Goal: Task Accomplishment & Management: Manage account settings

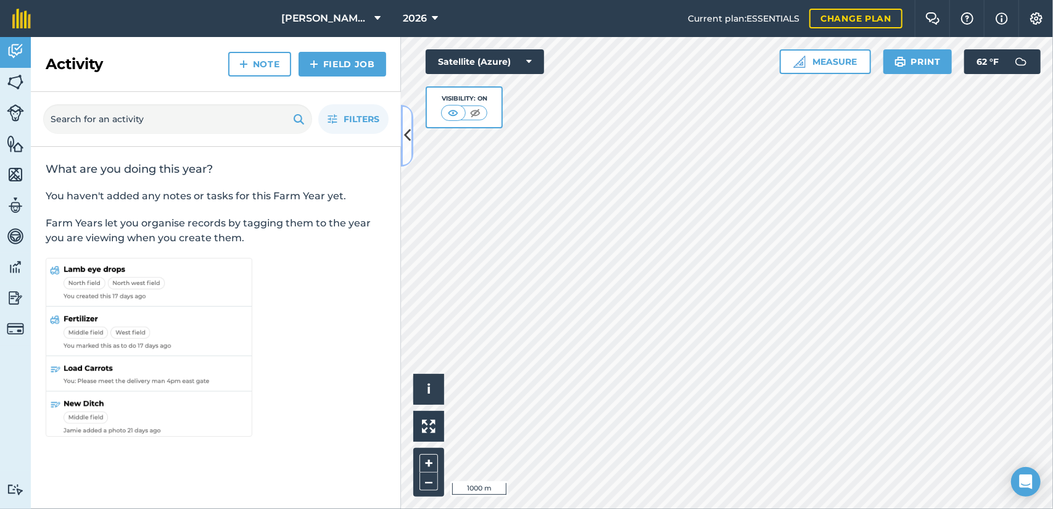
click at [405, 133] on icon at bounding box center [407, 136] width 7 height 22
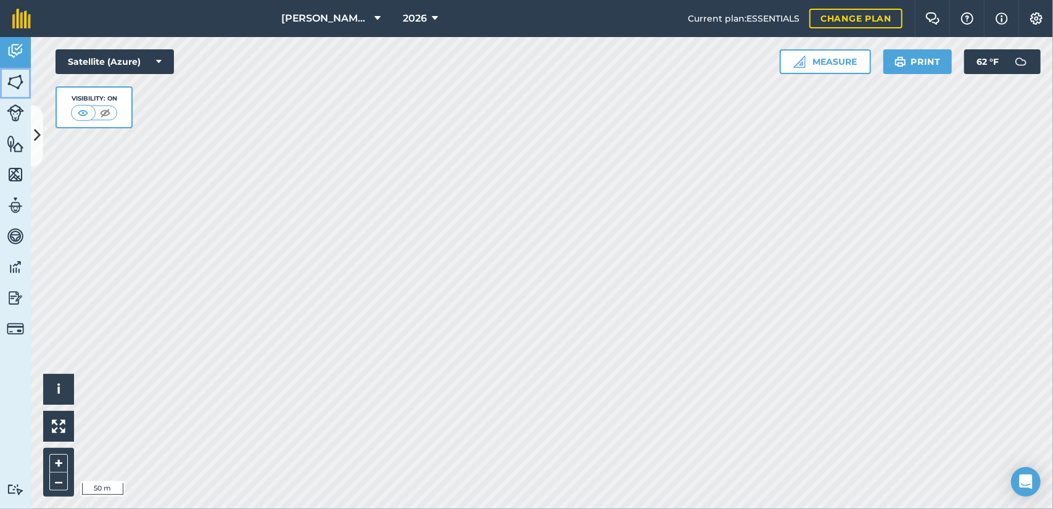
click at [17, 74] on img at bounding box center [15, 82] width 17 height 19
click at [36, 117] on button at bounding box center [37, 136] width 12 height 62
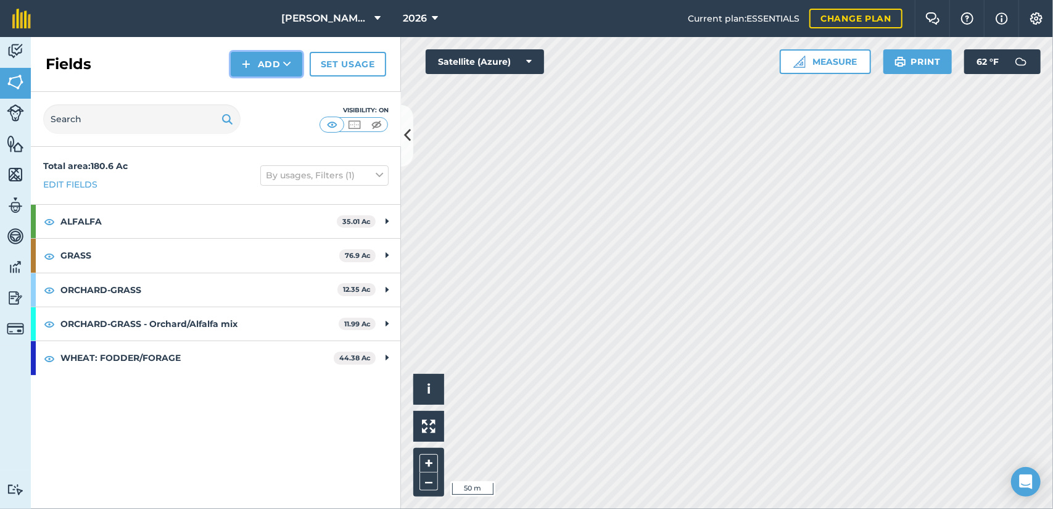
click at [271, 65] on button "Add" at bounding box center [267, 64] width 72 height 25
click at [276, 96] on link "Draw" at bounding box center [267, 91] width 68 height 27
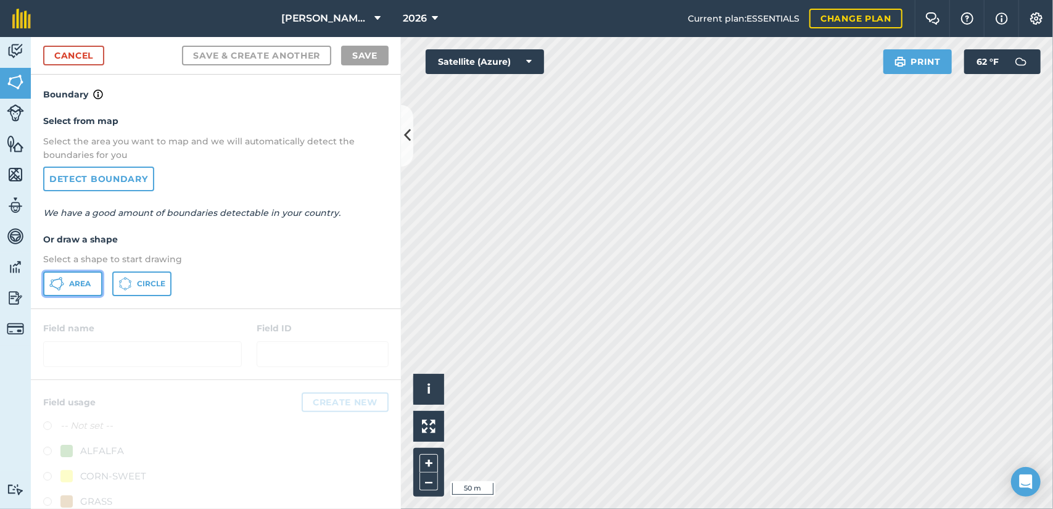
click at [84, 276] on button "Area" at bounding box center [72, 283] width 59 height 25
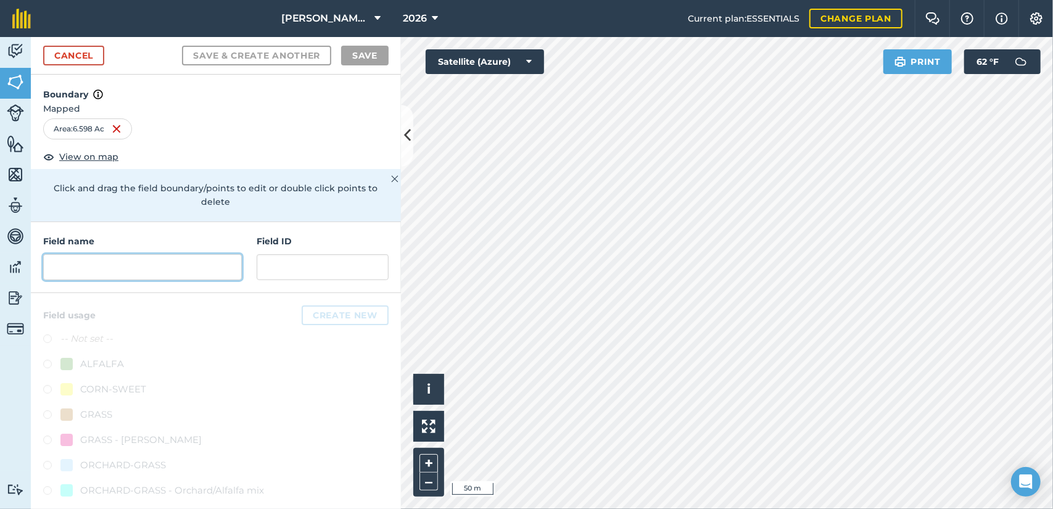
click at [206, 262] on input "text" at bounding box center [142, 267] width 199 height 26
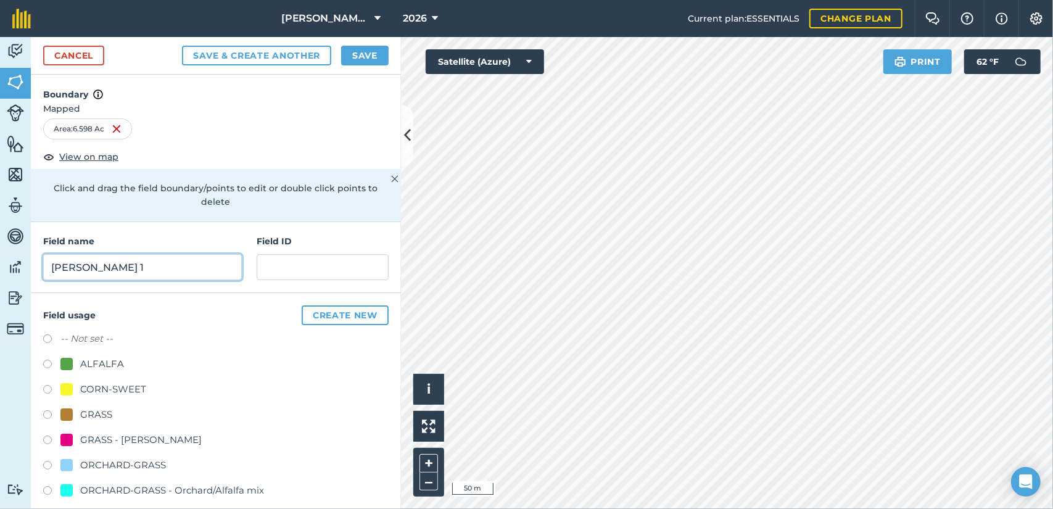
scroll to position [36, 0]
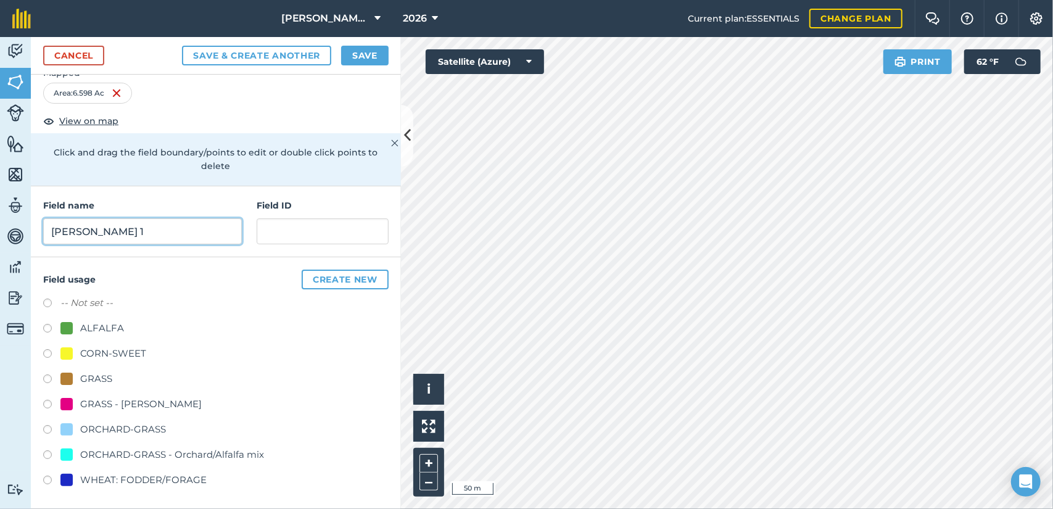
type input "[PERSON_NAME] 1"
click at [49, 401] on label at bounding box center [51, 406] width 17 height 12
radio input "true"
click at [366, 54] on button "Save" at bounding box center [364, 56] width 47 height 20
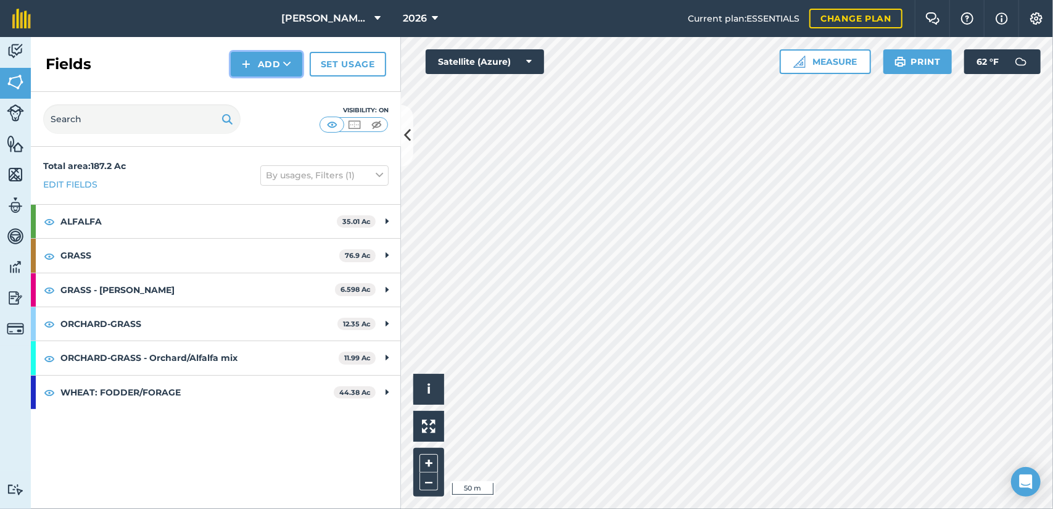
click at [257, 57] on button "Add" at bounding box center [267, 64] width 72 height 25
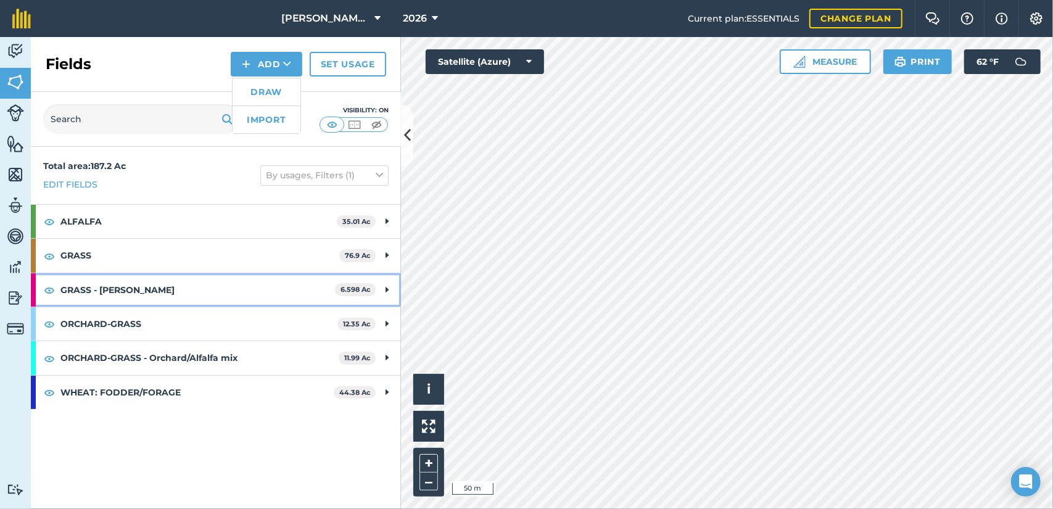
click at [266, 296] on strong "GRASS - [PERSON_NAME]" at bounding box center [197, 289] width 274 height 33
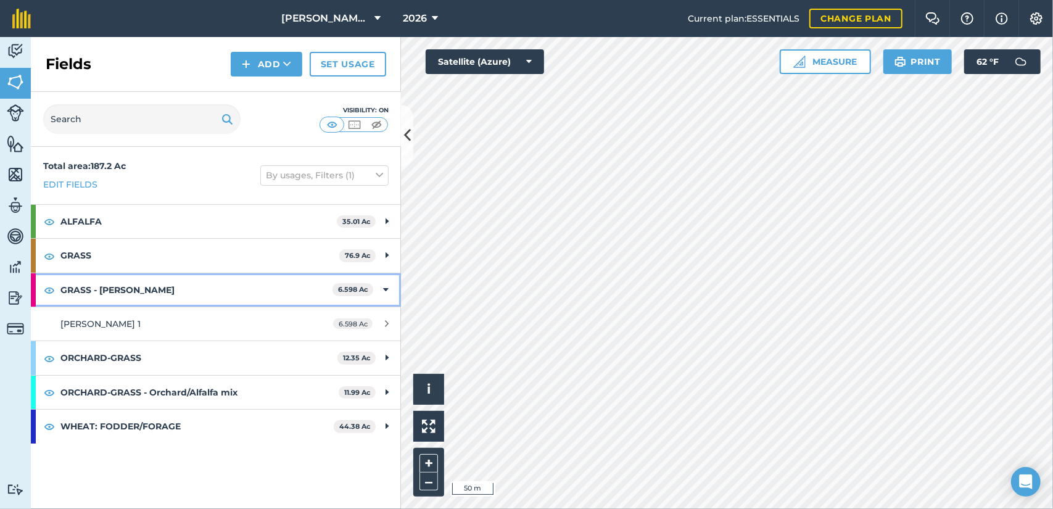
click at [313, 295] on strong "GRASS - [PERSON_NAME]" at bounding box center [196, 289] width 272 height 33
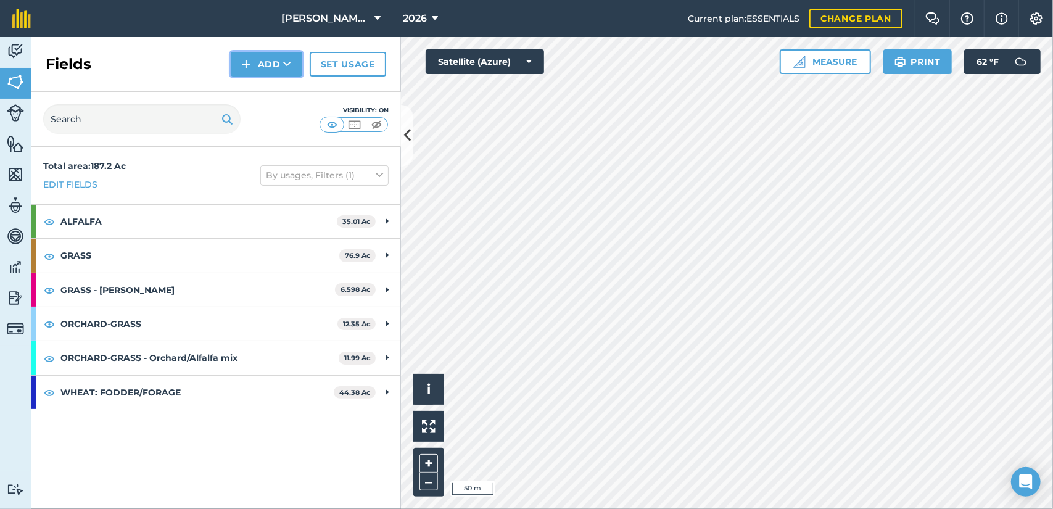
click at [273, 62] on button "Add" at bounding box center [267, 64] width 72 height 25
click at [287, 95] on link "Draw" at bounding box center [267, 91] width 68 height 27
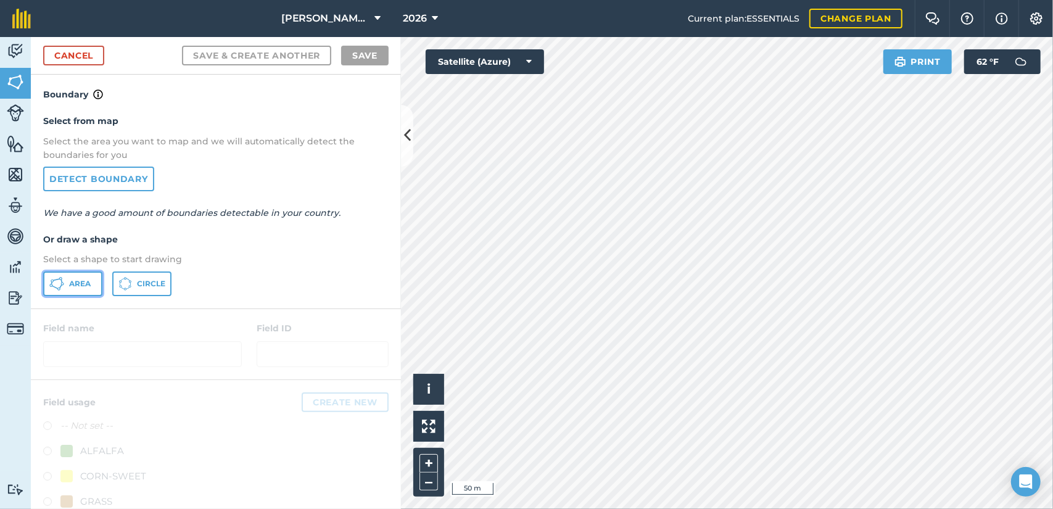
click at [82, 286] on span "Area" at bounding box center [80, 284] width 22 height 10
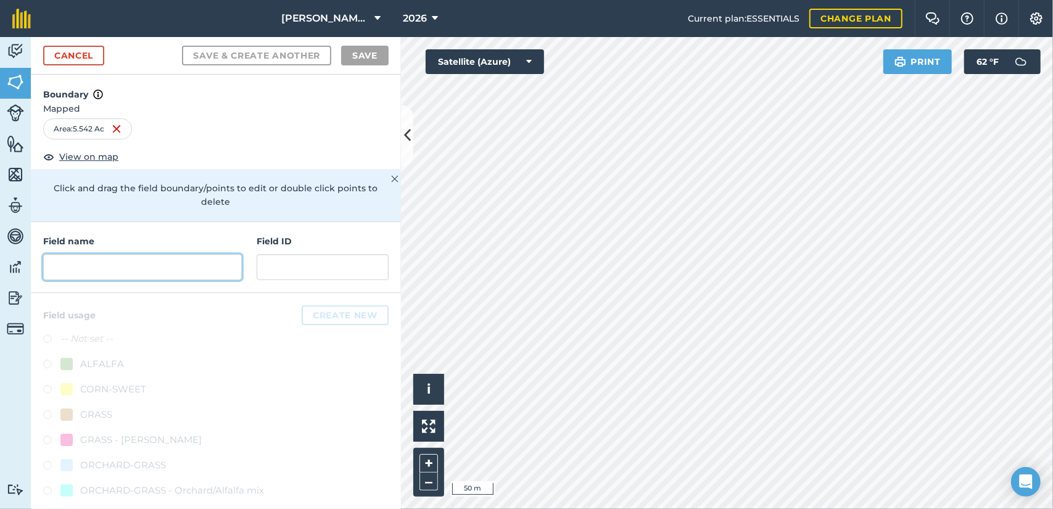
click at [133, 271] on input "text" at bounding box center [142, 267] width 199 height 26
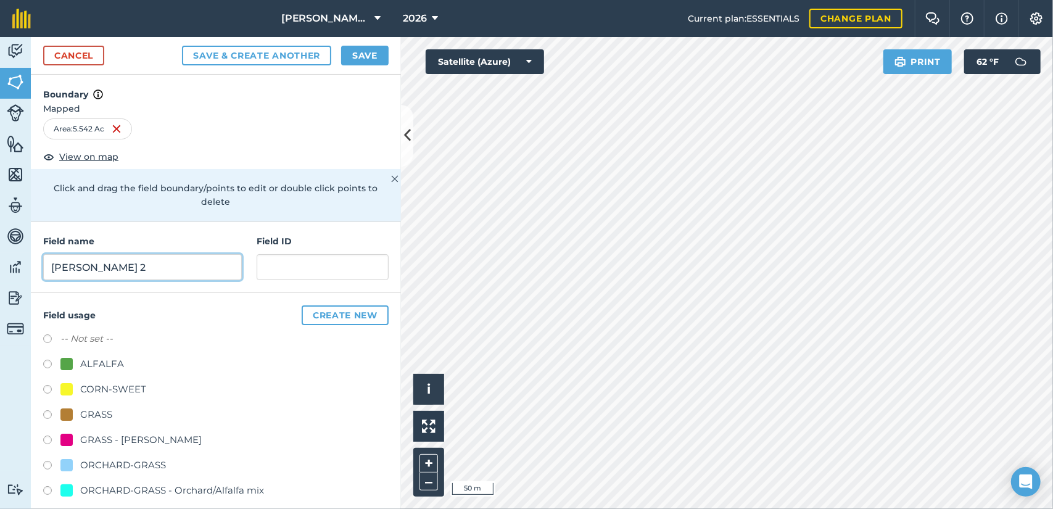
scroll to position [36, 0]
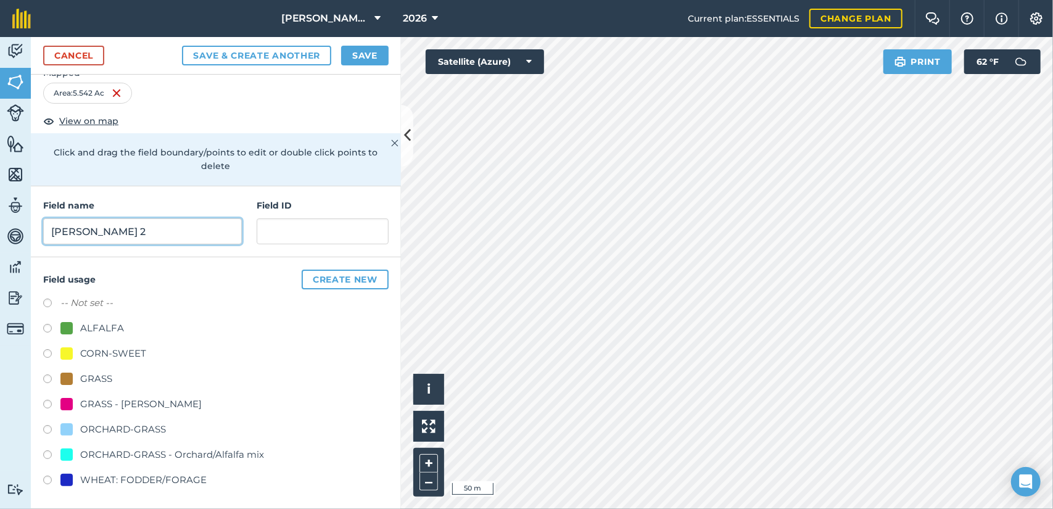
type input "[PERSON_NAME] 2"
click at [370, 56] on button "Save" at bounding box center [364, 56] width 47 height 20
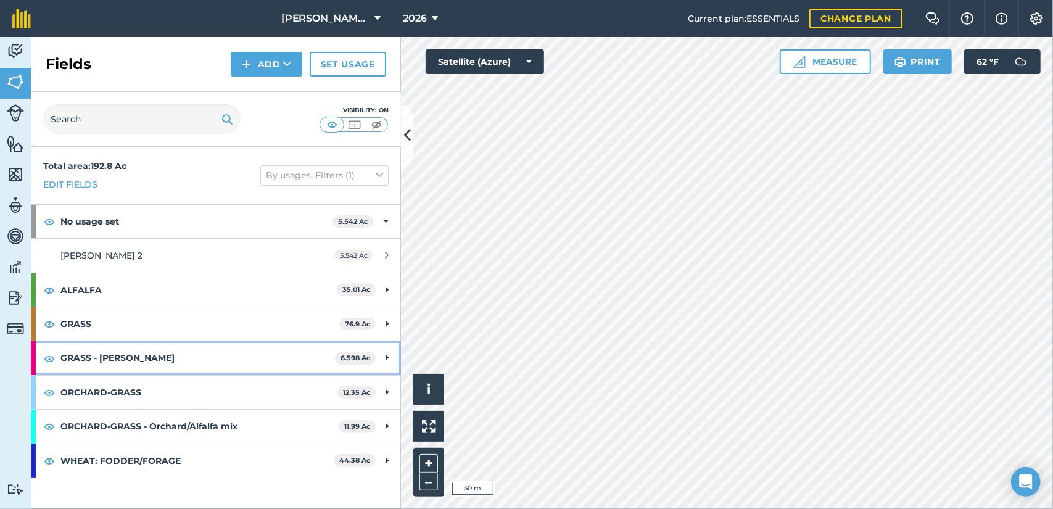
click at [273, 353] on strong "GRASS - [PERSON_NAME]" at bounding box center [197, 357] width 274 height 33
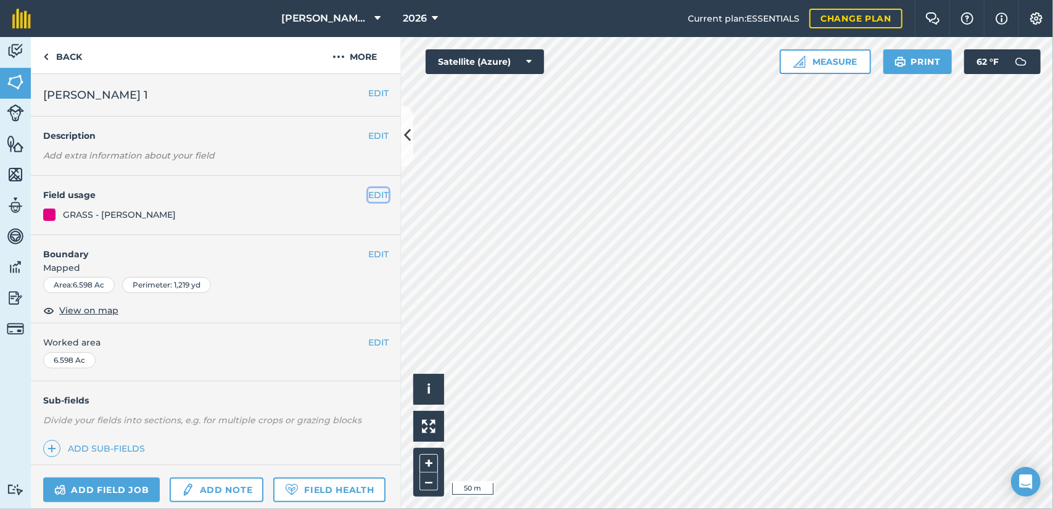
click at [373, 198] on button "EDIT" at bounding box center [378, 195] width 20 height 14
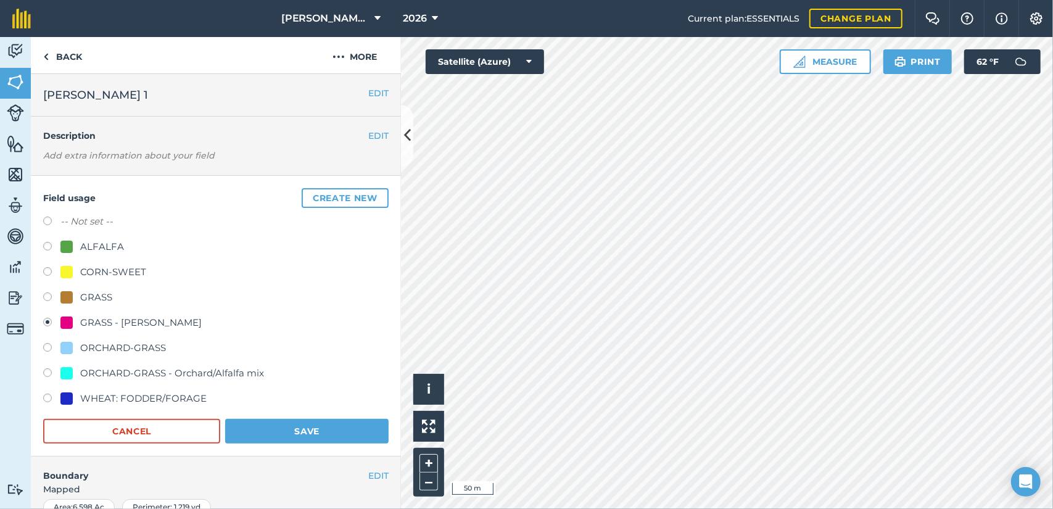
click at [96, 226] on label "-- Not set --" at bounding box center [86, 221] width 52 height 15
radio input "true"
radio input "false"
click at [317, 431] on button "Save" at bounding box center [306, 431] width 163 height 25
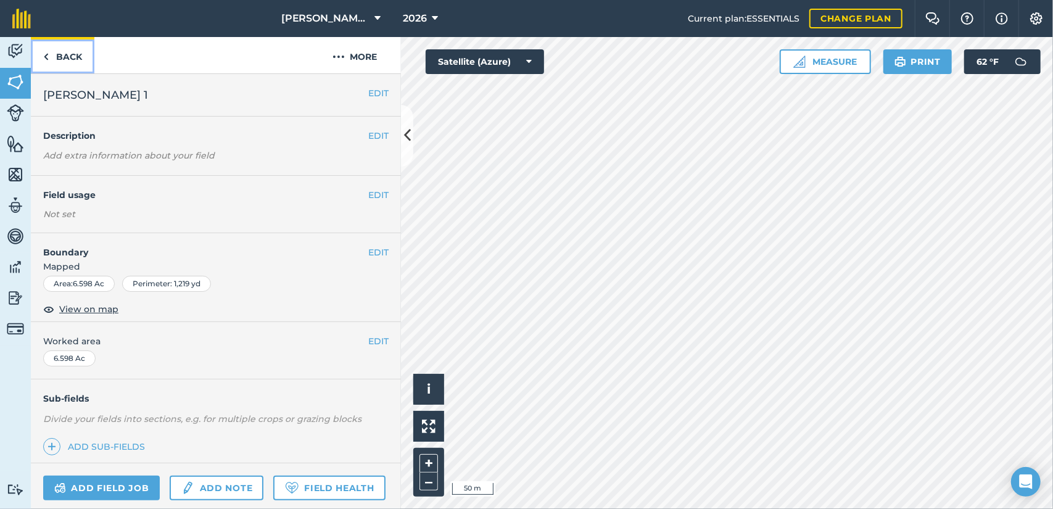
click at [75, 59] on link "Back" at bounding box center [63, 55] width 64 height 36
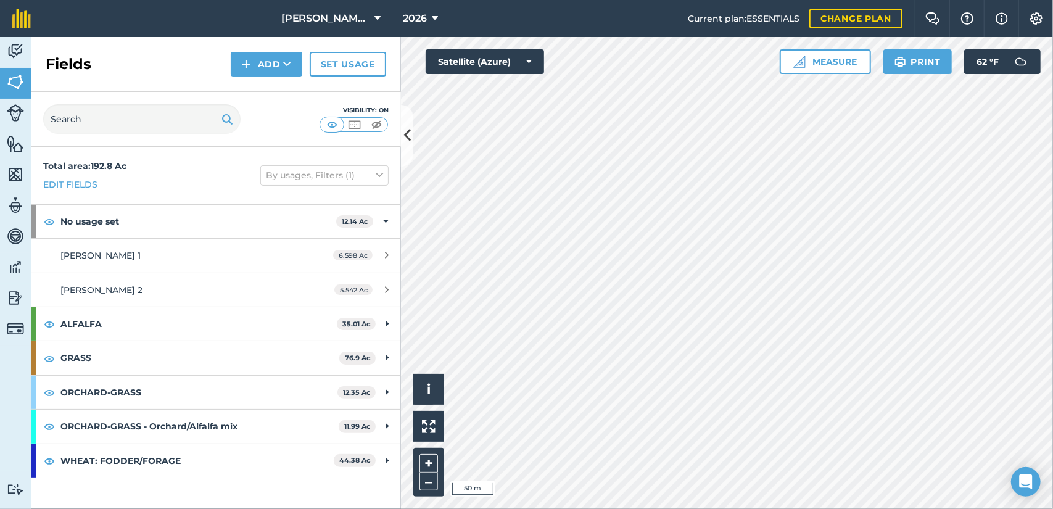
click at [399, 408] on div "Activity Fields Livestock Features Maps Team Vehicles Data Reporting Billing Tu…" at bounding box center [526, 273] width 1053 height 472
click at [264, 64] on button "Add" at bounding box center [267, 64] width 72 height 25
click at [265, 94] on link "Draw" at bounding box center [267, 91] width 68 height 27
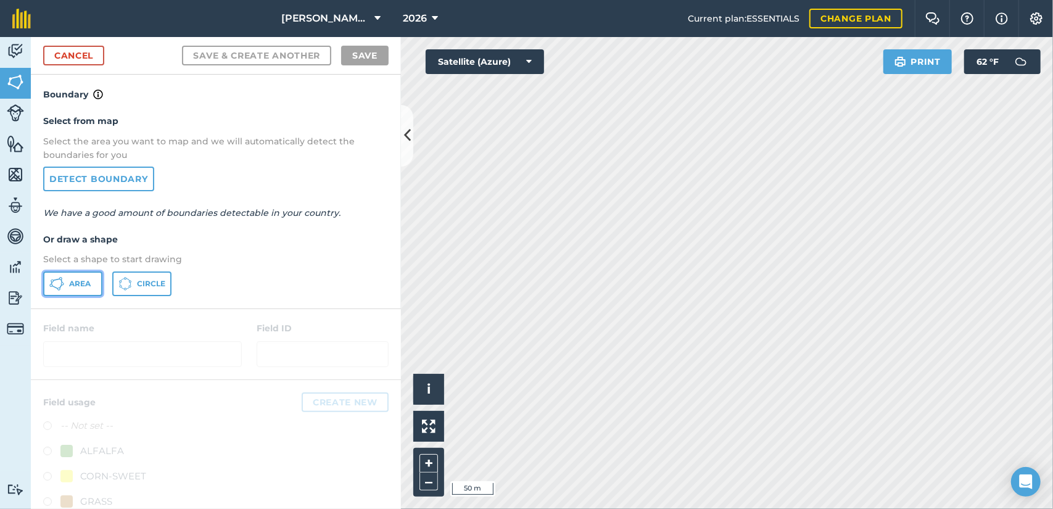
click at [82, 288] on button "Area" at bounding box center [72, 283] width 59 height 25
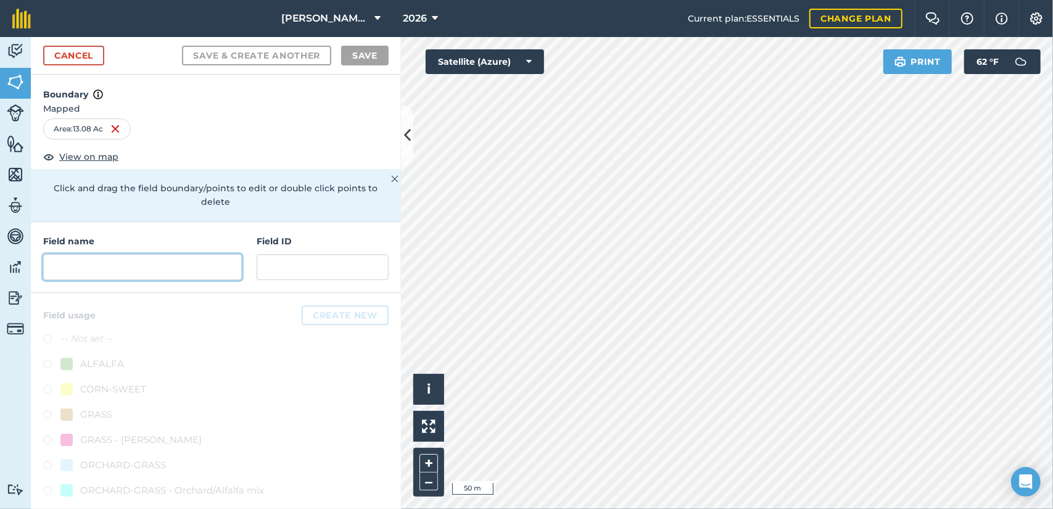
click at [162, 271] on input "text" at bounding box center [142, 267] width 199 height 26
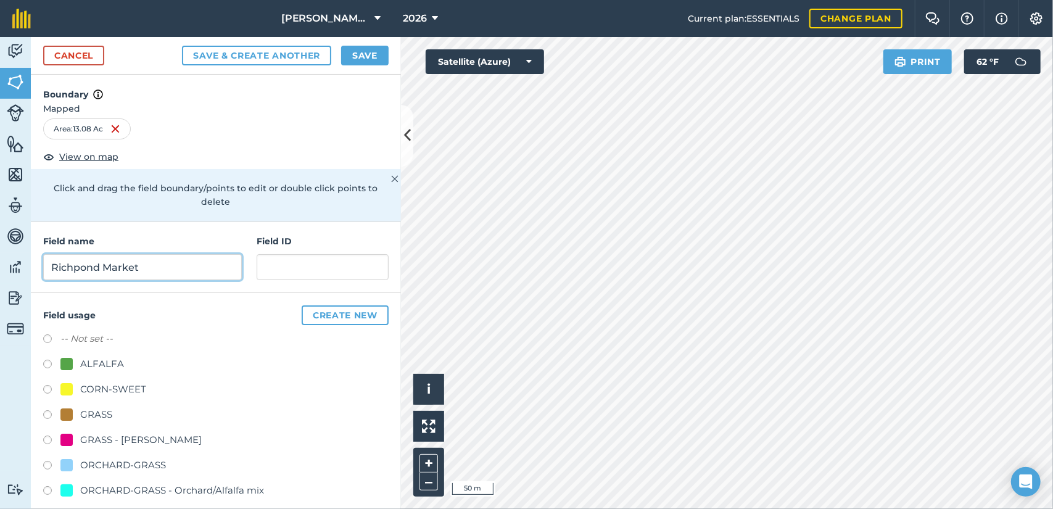
type input "Richpond Market"
click at [363, 44] on div "Cancel Save & Create Another Save" at bounding box center [216, 56] width 370 height 38
click at [365, 49] on button "Save" at bounding box center [364, 56] width 47 height 20
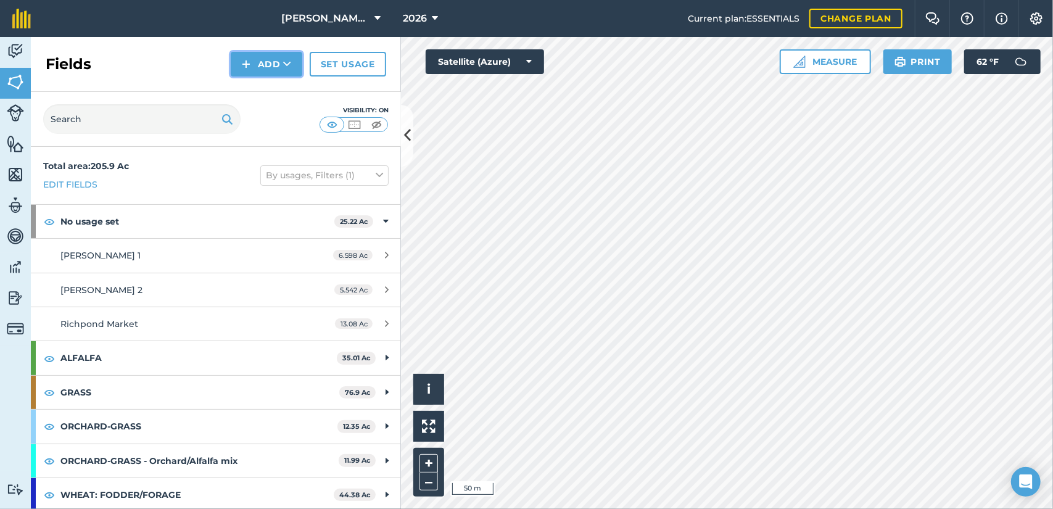
click at [263, 59] on button "Add" at bounding box center [267, 64] width 72 height 25
click at [266, 101] on link "Draw" at bounding box center [267, 91] width 68 height 27
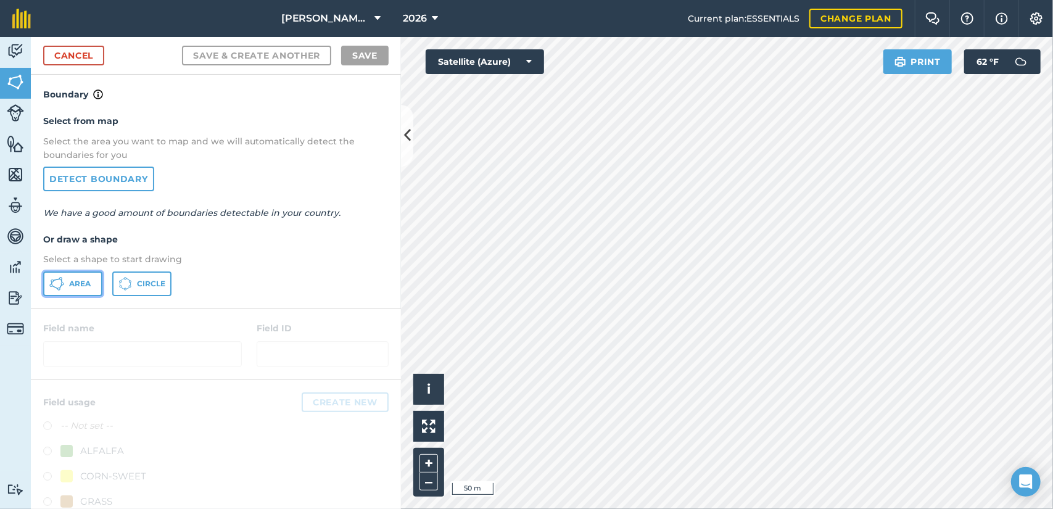
click at [83, 291] on button "Area" at bounding box center [72, 283] width 59 height 25
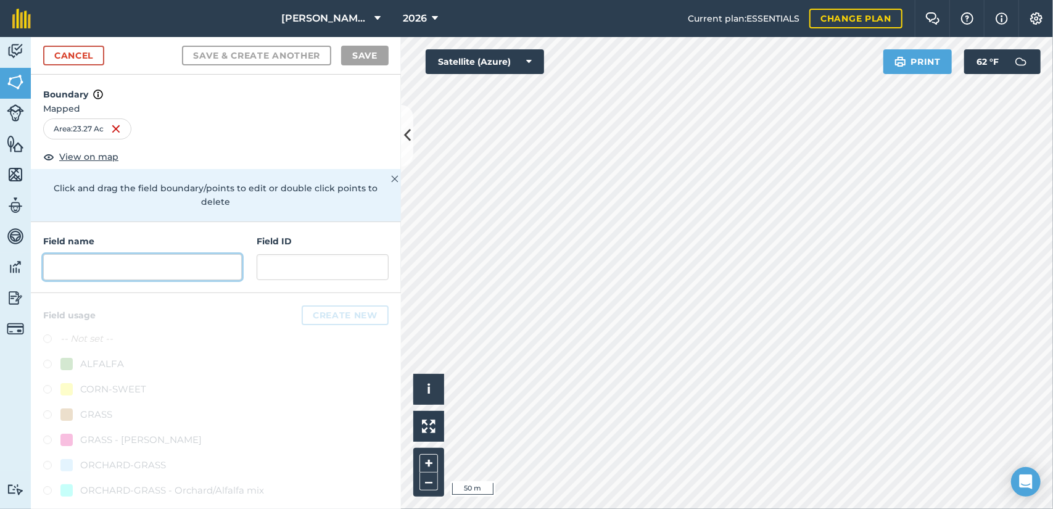
click at [167, 277] on input "text" at bounding box center [142, 267] width 199 height 26
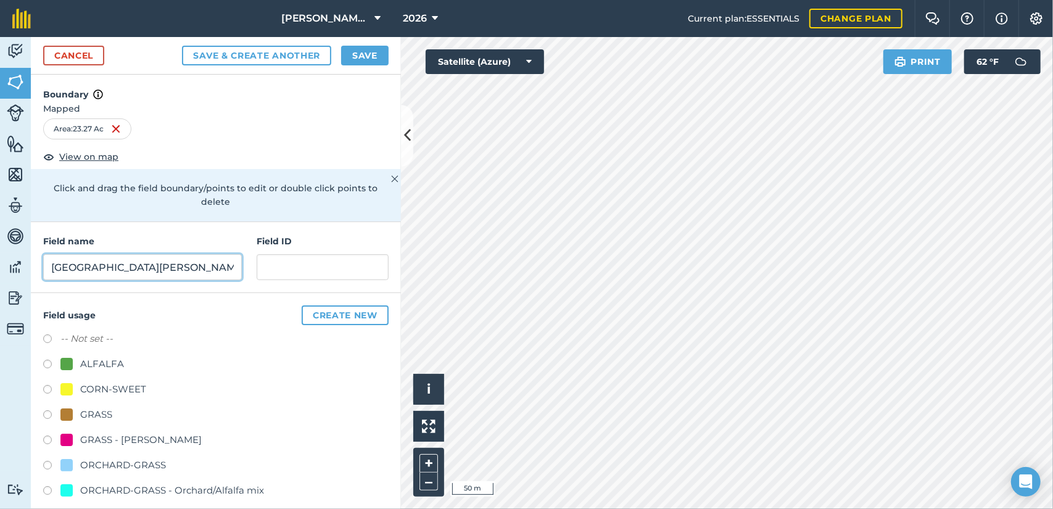
type input "[GEOGRAPHIC_DATA][PERSON_NAME]"
click at [366, 59] on button "Save" at bounding box center [364, 56] width 47 height 20
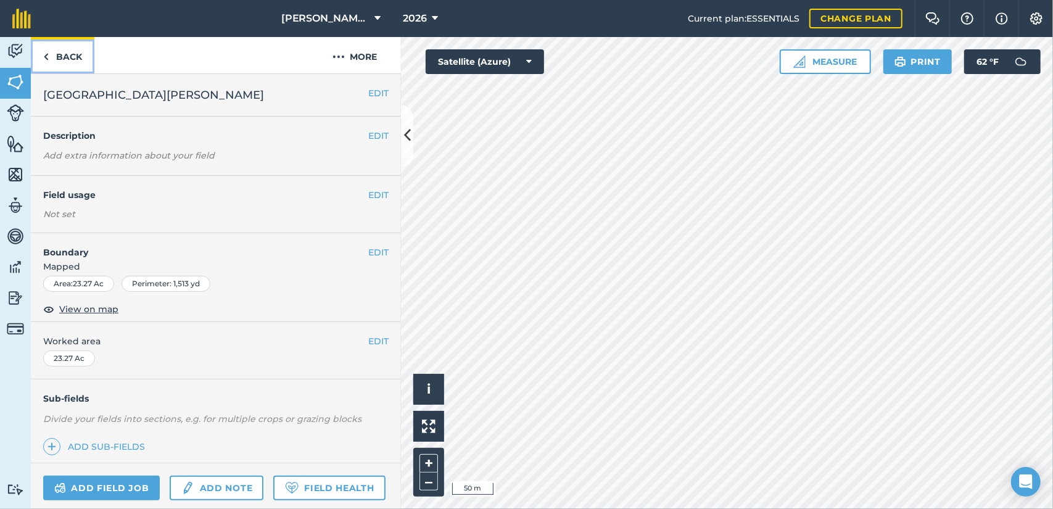
click at [86, 54] on link "Back" at bounding box center [63, 55] width 64 height 36
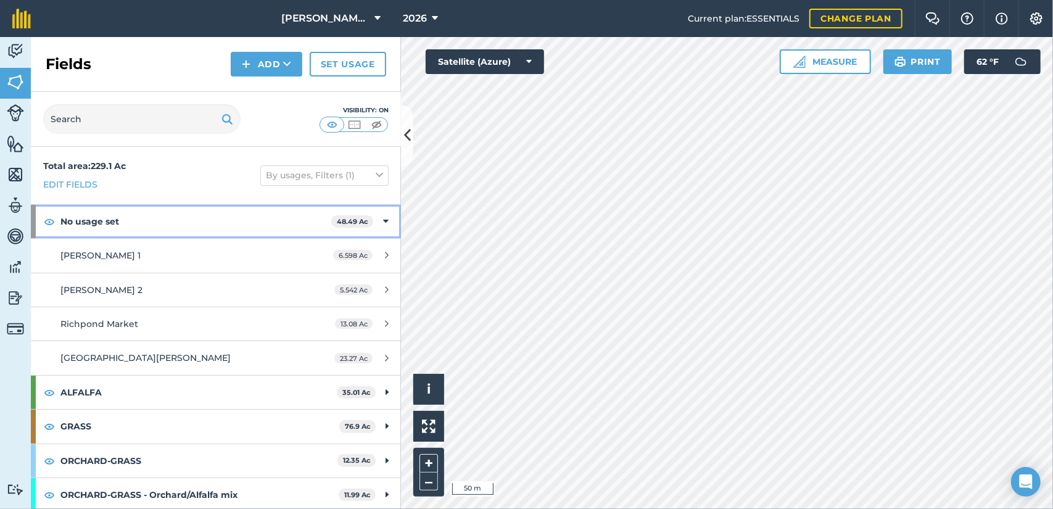
click at [180, 223] on strong "No usage set" at bounding box center [195, 221] width 271 height 33
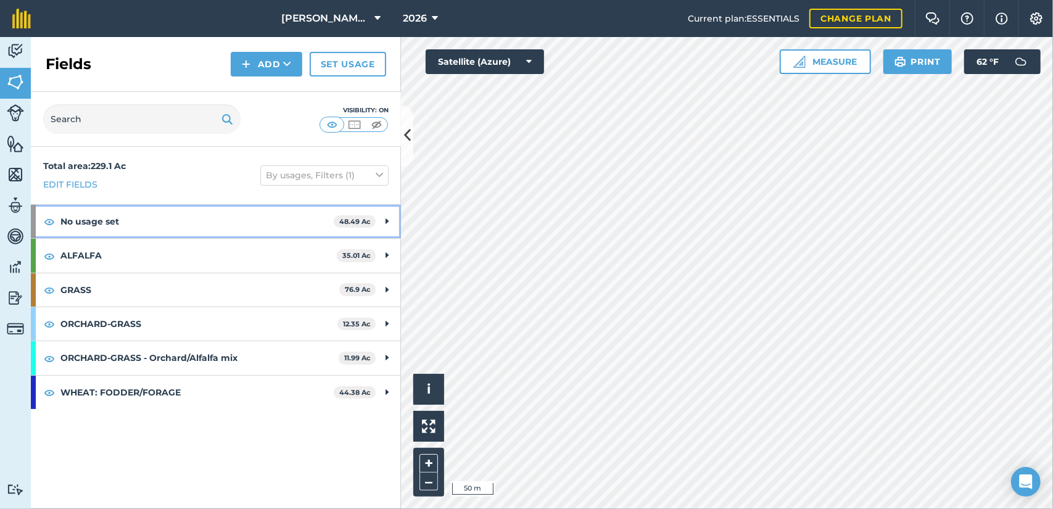
click at [180, 223] on strong "No usage set" at bounding box center [196, 221] width 273 height 33
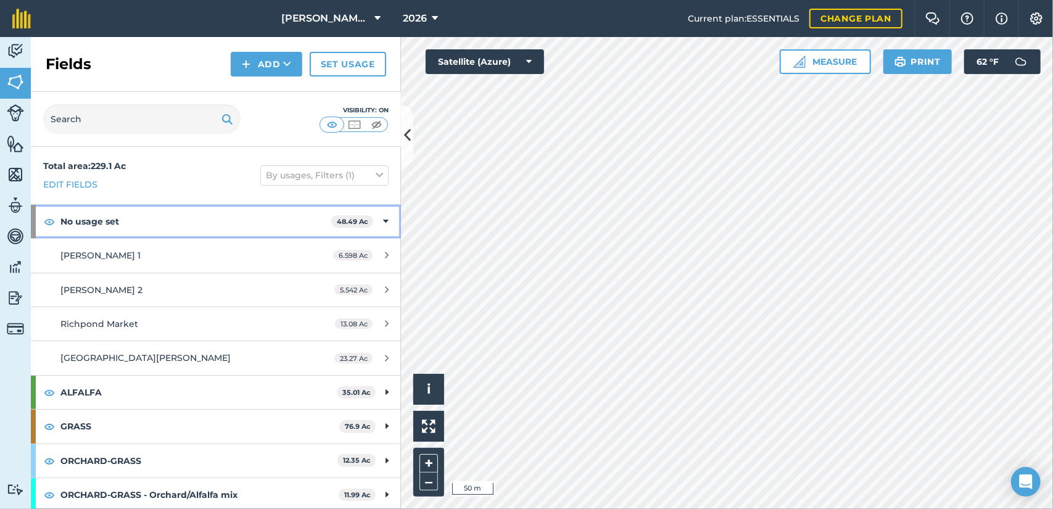
click at [180, 223] on strong "No usage set" at bounding box center [195, 221] width 271 height 33
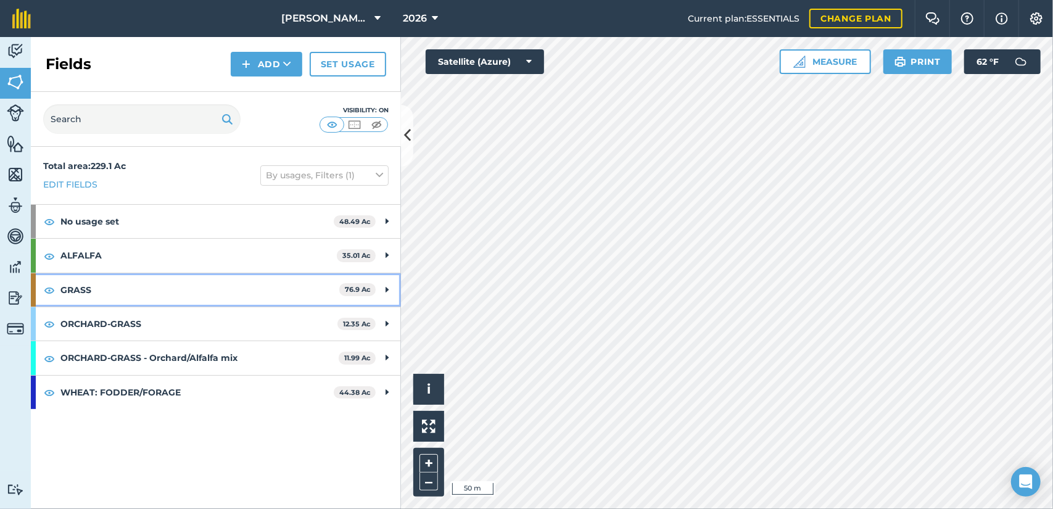
click at [186, 288] on strong "GRASS" at bounding box center [199, 289] width 279 height 33
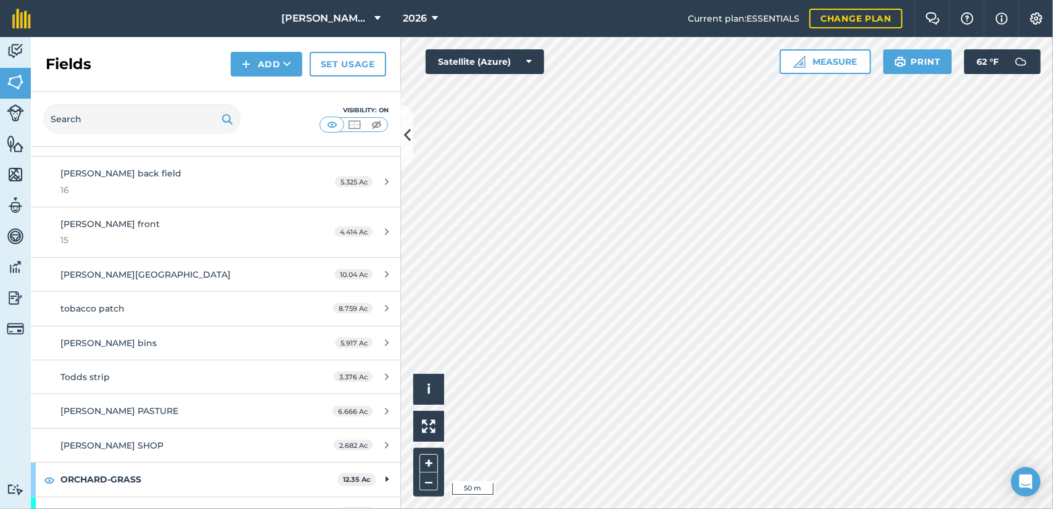
scroll to position [358, 0]
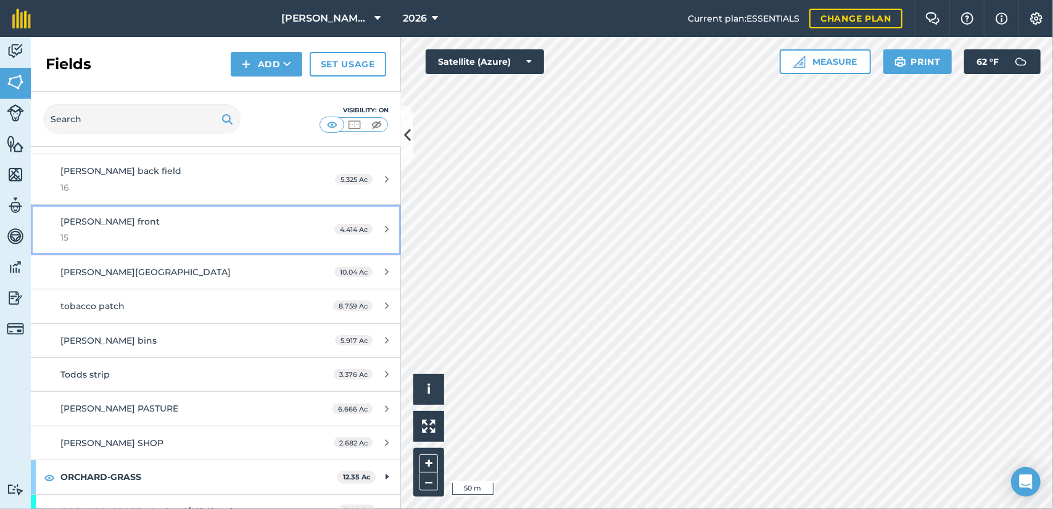
click at [236, 215] on div "[PERSON_NAME] front 15" at bounding box center [176, 230] width 232 height 30
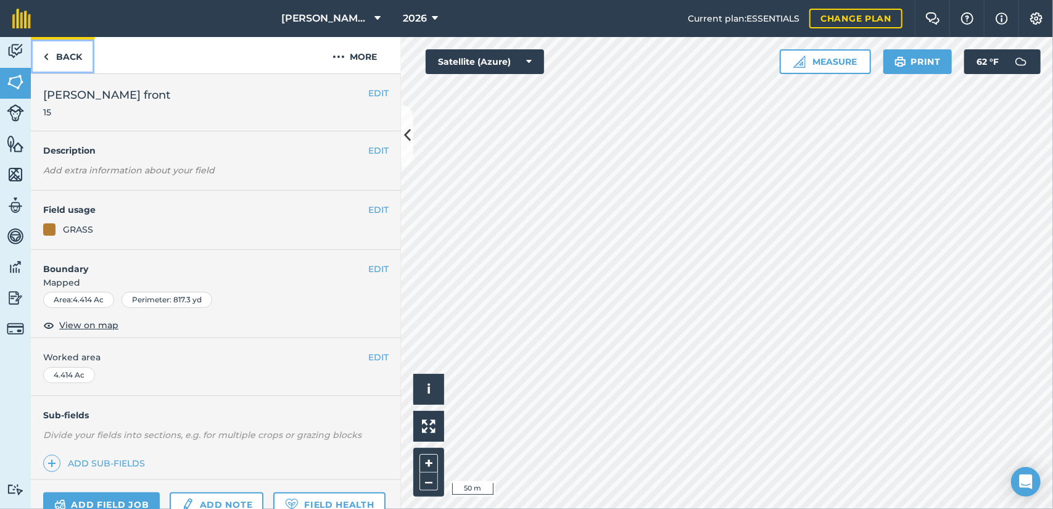
click at [70, 54] on link "Back" at bounding box center [63, 55] width 64 height 36
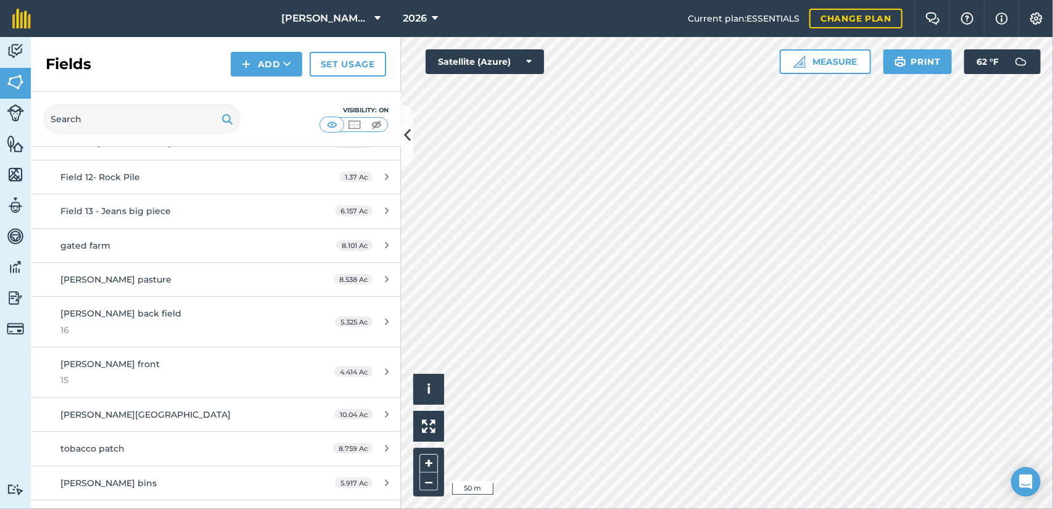
scroll to position [233, 0]
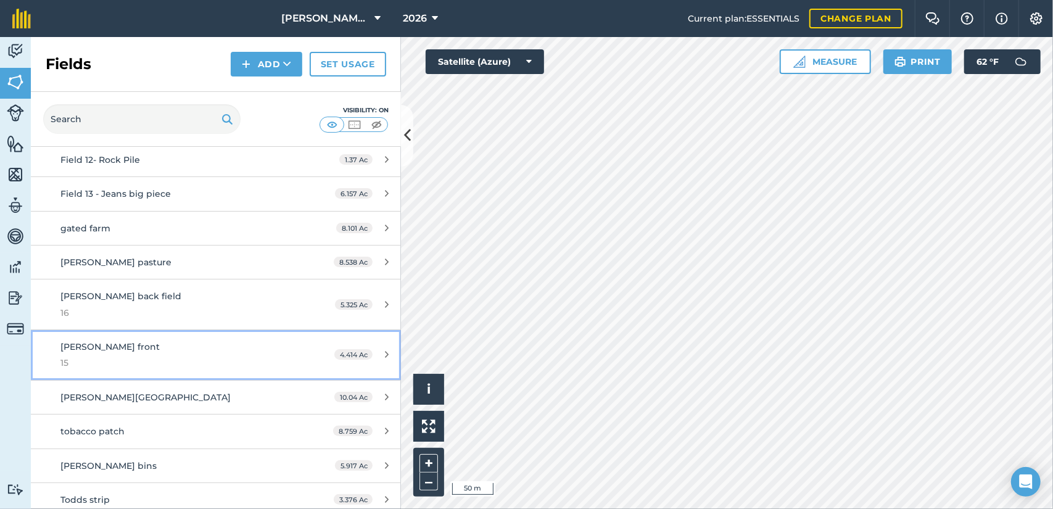
click at [379, 361] on link "[PERSON_NAME] front 15 4.414 Ac" at bounding box center [216, 355] width 370 height 50
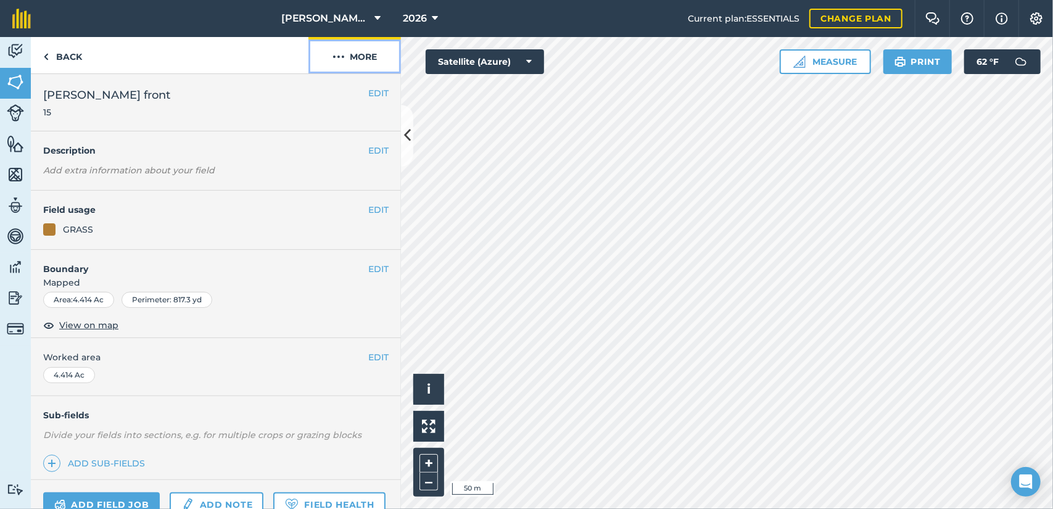
click at [363, 58] on button "More" at bounding box center [354, 55] width 93 height 36
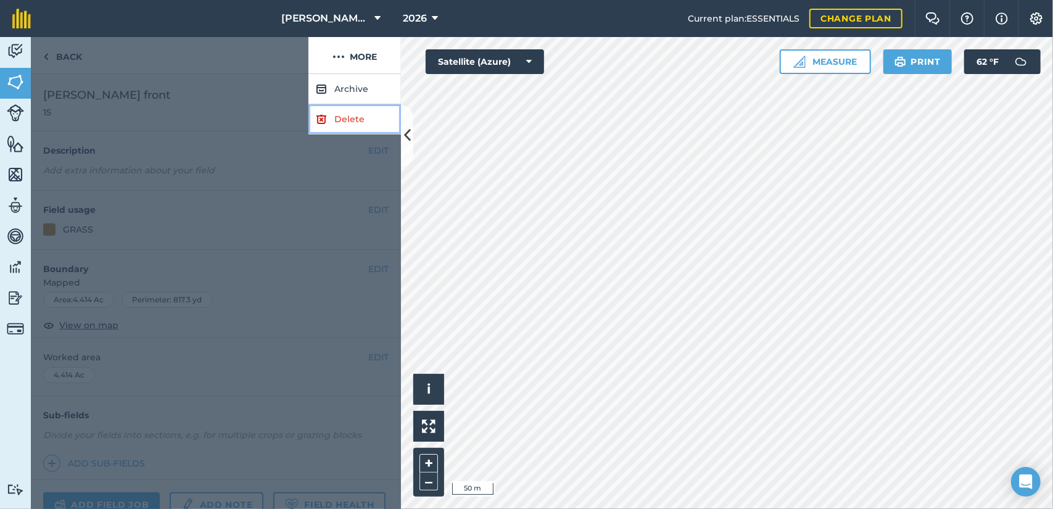
click at [360, 115] on link "Delete" at bounding box center [354, 119] width 93 height 30
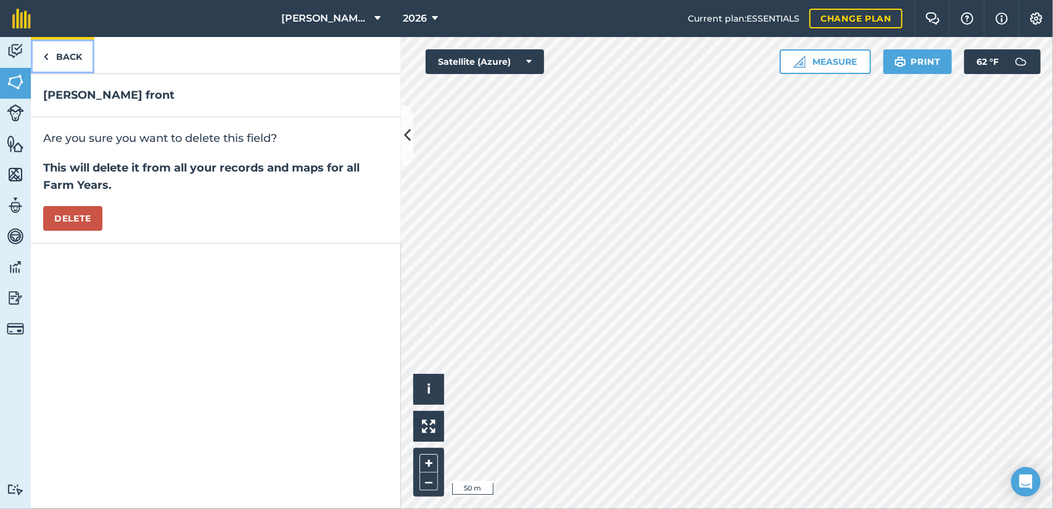
click at [57, 59] on link "Back" at bounding box center [63, 55] width 64 height 36
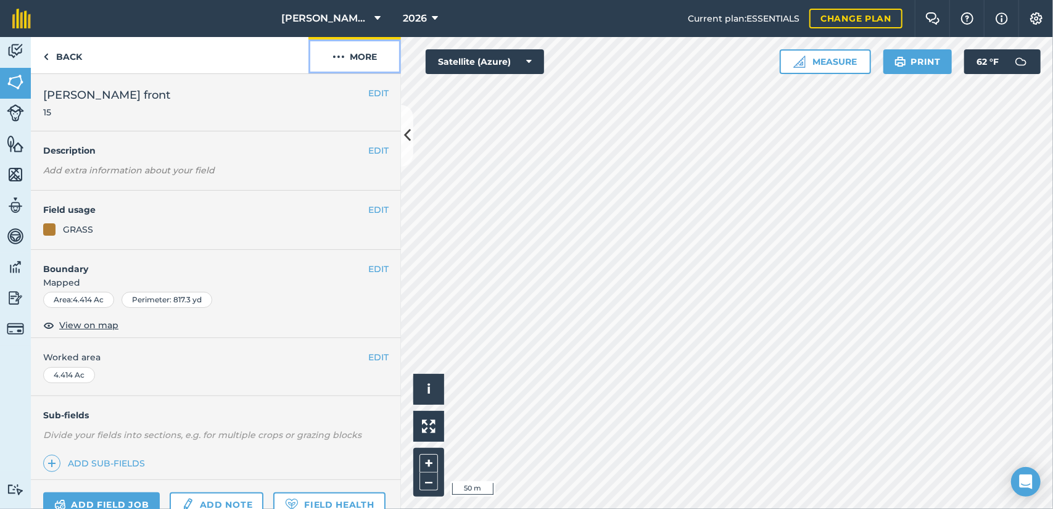
click at [358, 60] on button "More" at bounding box center [354, 55] width 93 height 36
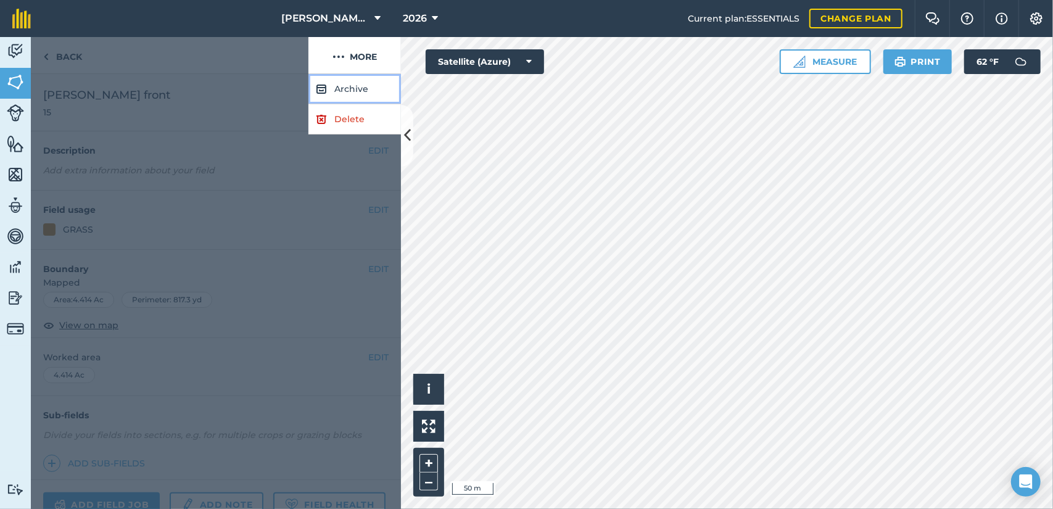
click at [355, 86] on button "Archive" at bounding box center [354, 89] width 93 height 30
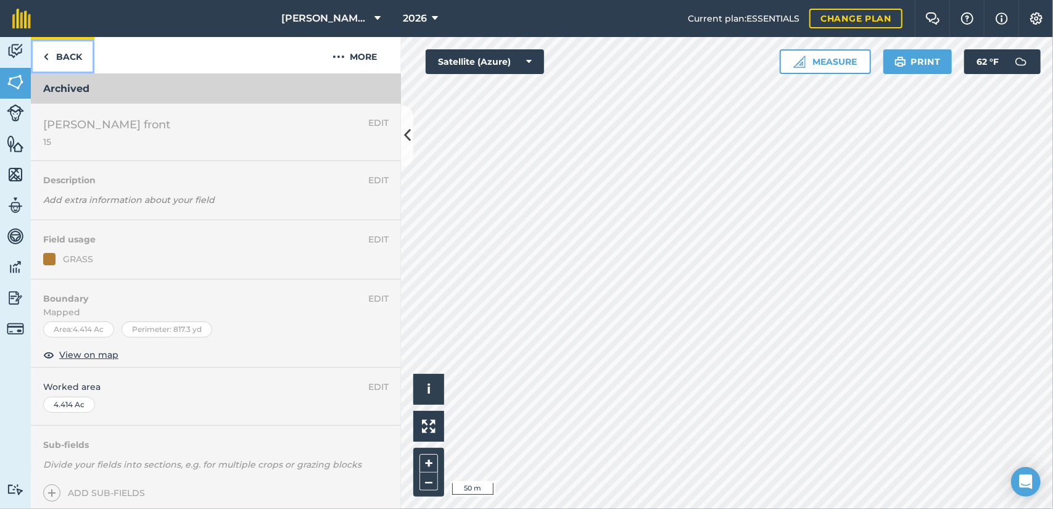
click at [64, 66] on link "Back" at bounding box center [63, 55] width 64 height 36
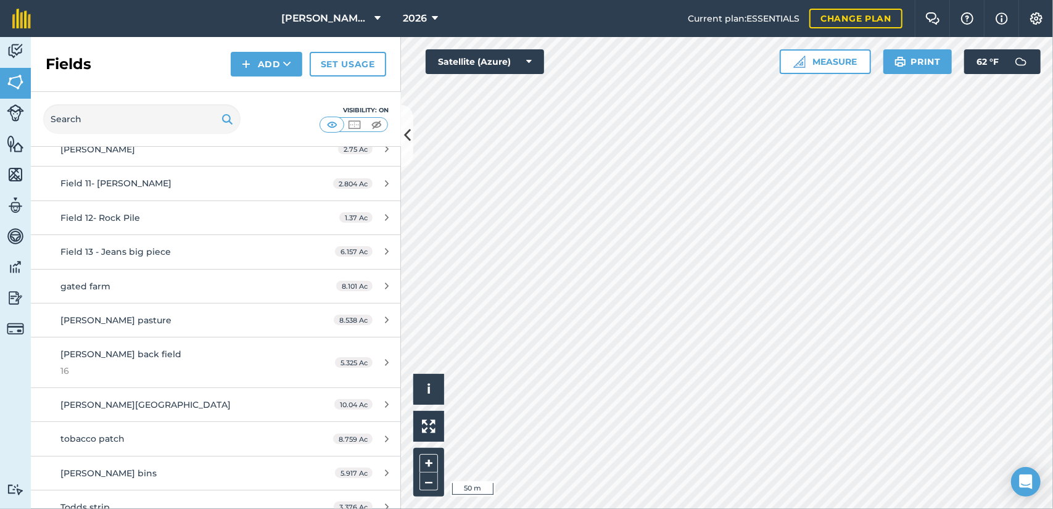
scroll to position [175, 0]
click at [176, 350] on div "[PERSON_NAME] back field 16" at bounding box center [176, 362] width 232 height 30
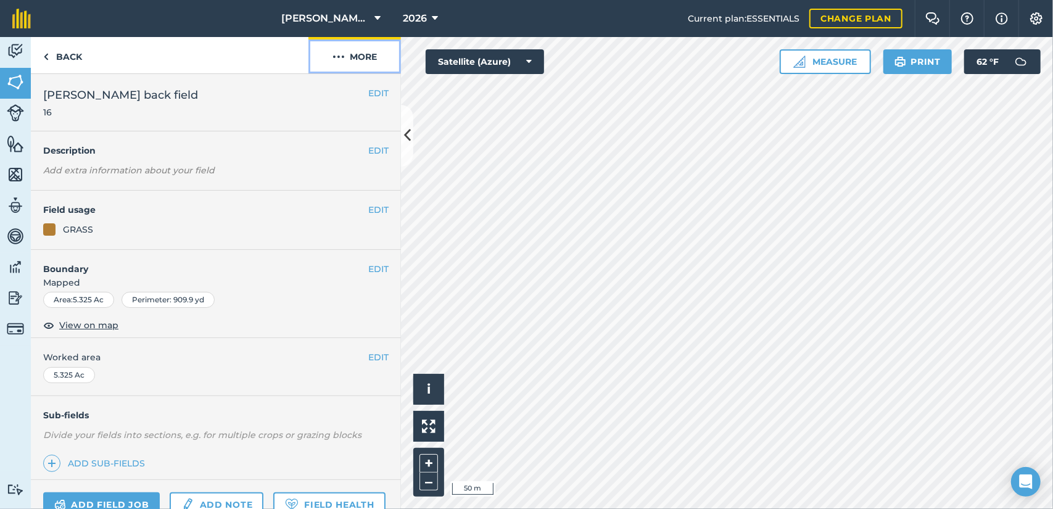
click at [387, 53] on button "More" at bounding box center [354, 55] width 93 height 36
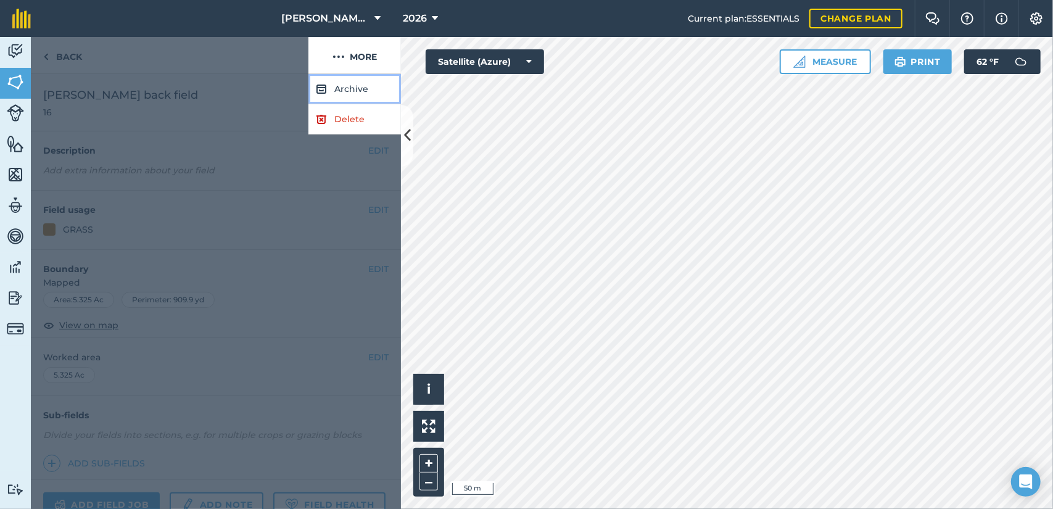
click at [374, 93] on button "Archive" at bounding box center [354, 89] width 93 height 30
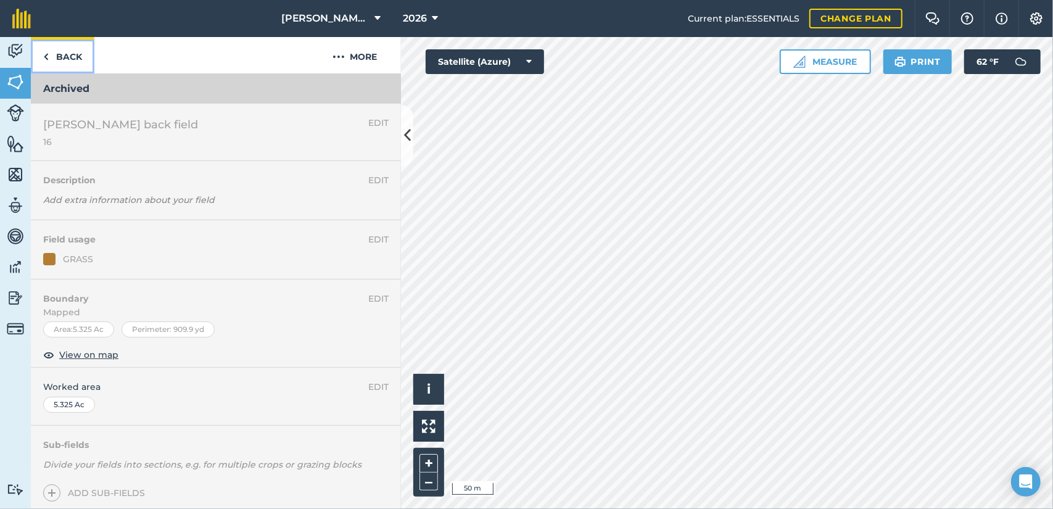
click at [75, 57] on link "Back" at bounding box center [63, 55] width 64 height 36
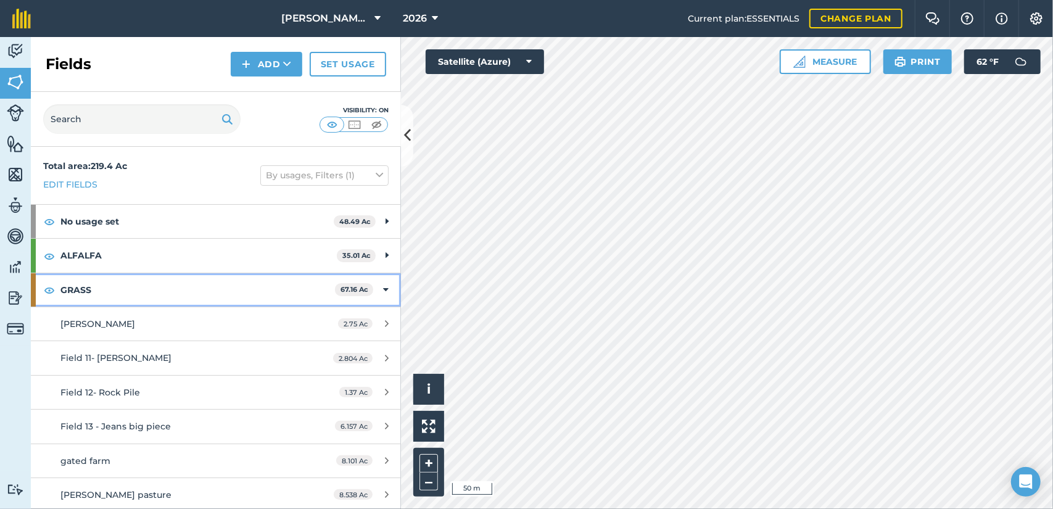
click at [194, 279] on strong "GRASS" at bounding box center [197, 289] width 274 height 33
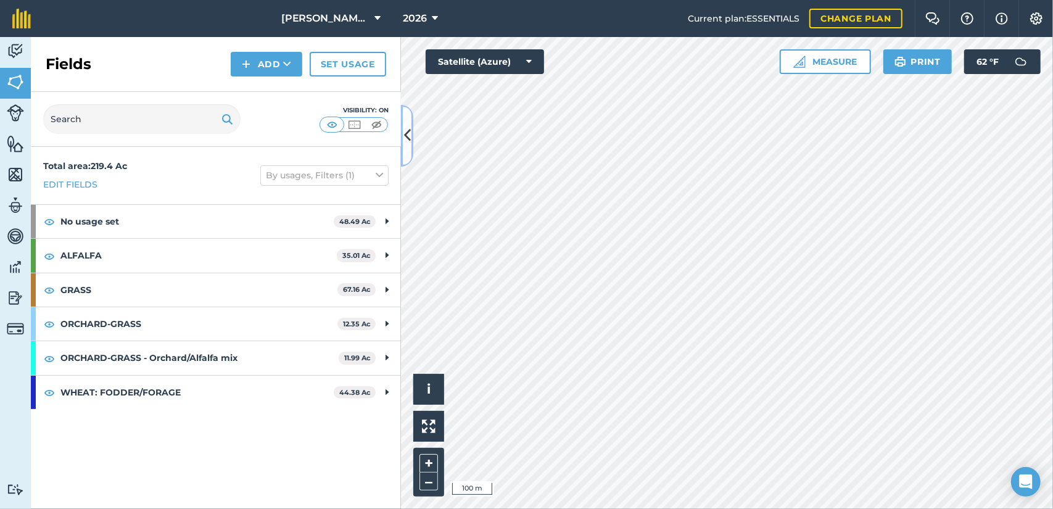
click at [405, 136] on icon at bounding box center [407, 136] width 7 height 22
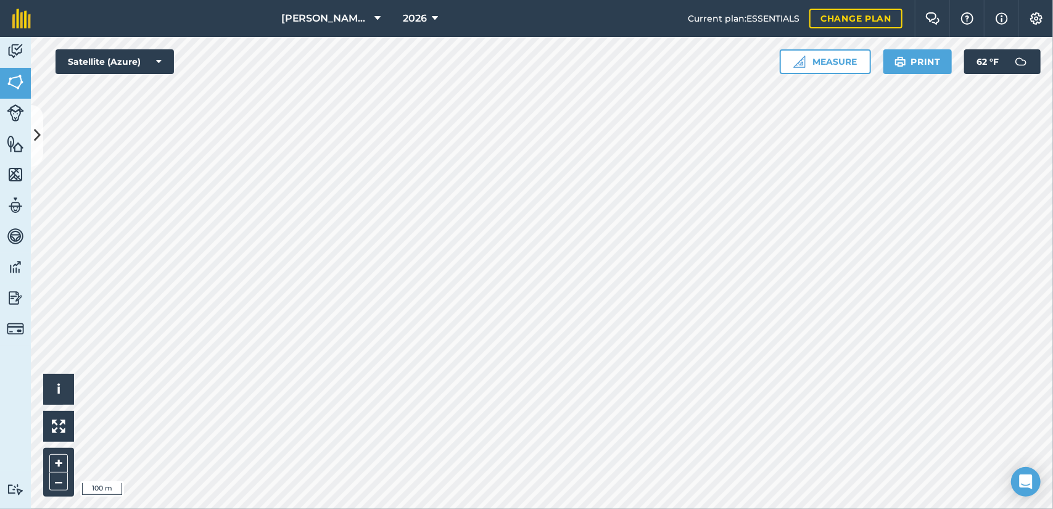
click at [534, 35] on div "[PERSON_NAME] Farms 2026 Current plan : ESSENTIALS Change plan Farm Chat Help I…" at bounding box center [526, 254] width 1053 height 509
click at [39, 125] on icon at bounding box center [37, 136] width 7 height 22
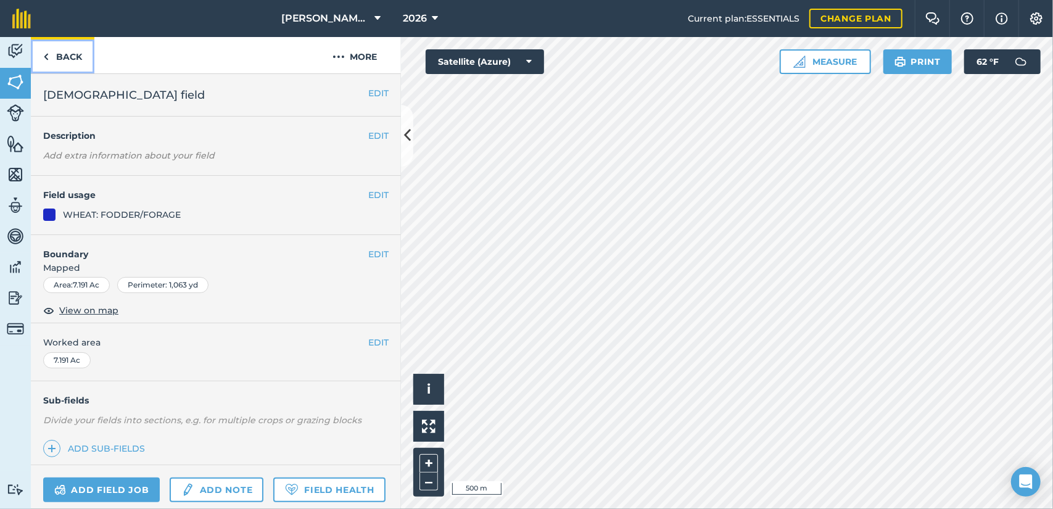
click at [75, 66] on link "Back" at bounding box center [63, 55] width 64 height 36
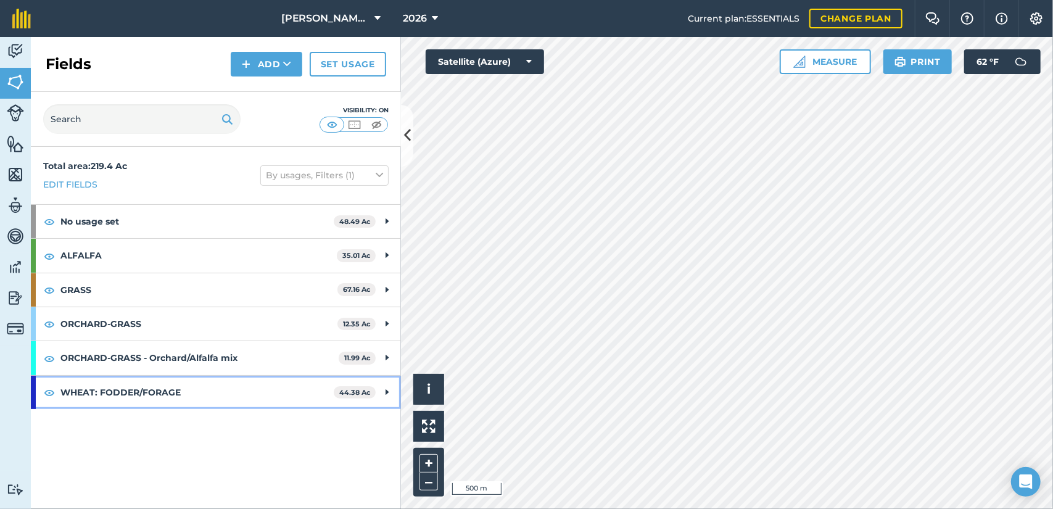
click at [226, 397] on strong "WHEAT: FODDER/FORAGE" at bounding box center [196, 392] width 273 height 33
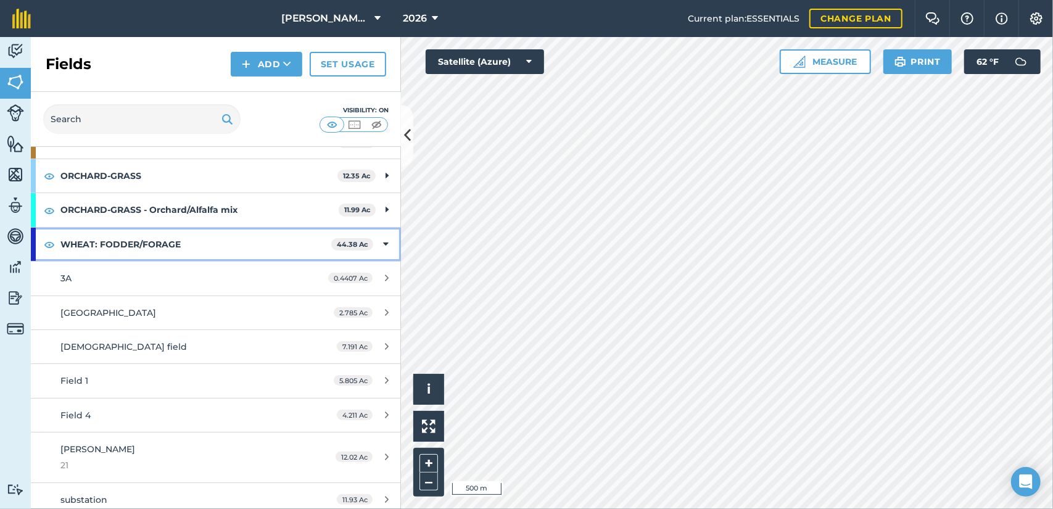
scroll to position [152, 0]
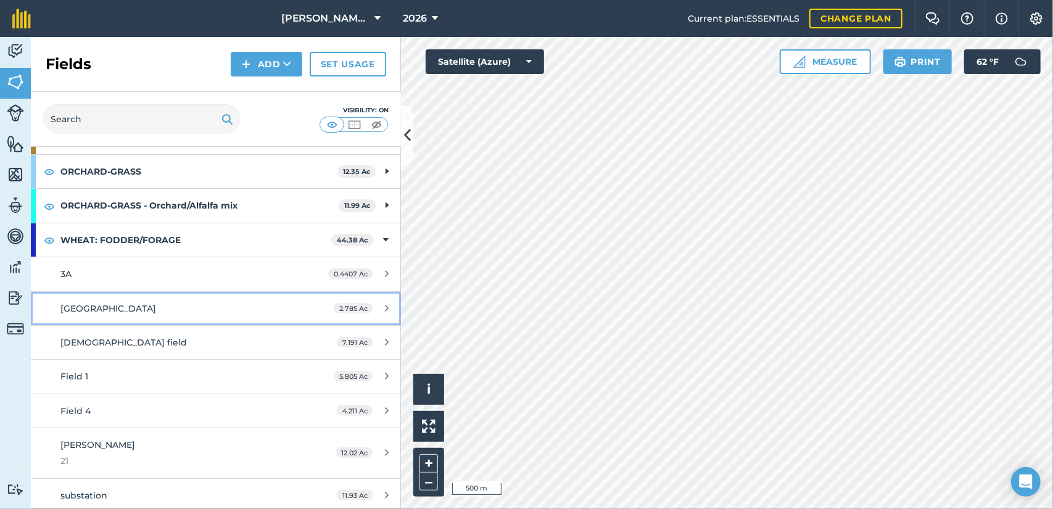
click at [229, 302] on div "[GEOGRAPHIC_DATA]" at bounding box center [176, 309] width 232 height 14
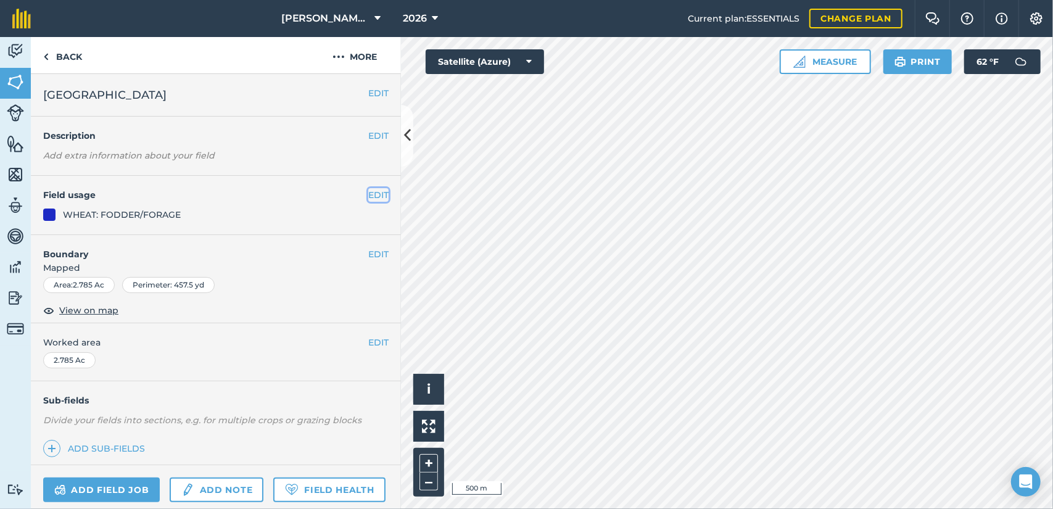
click at [368, 190] on button "EDIT" at bounding box center [378, 195] width 20 height 14
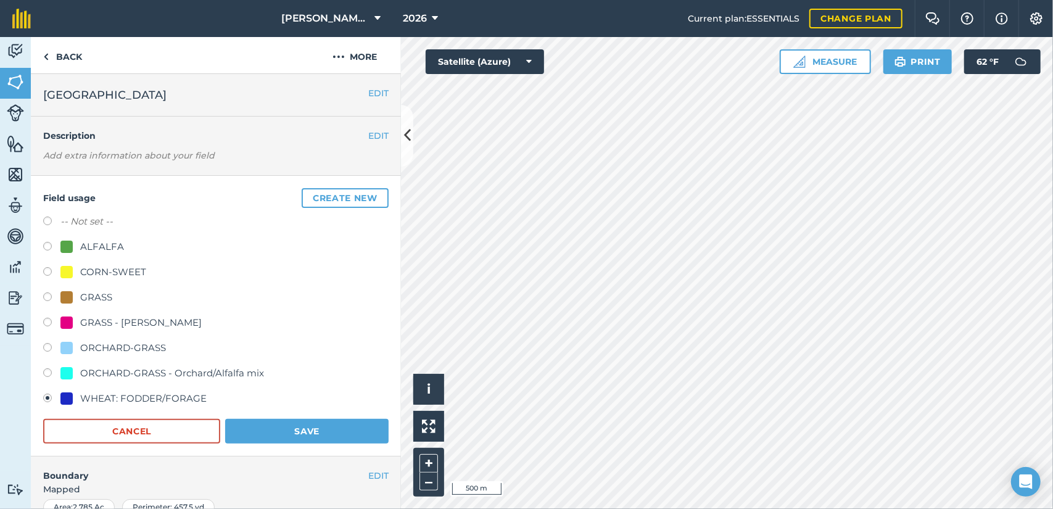
click at [95, 294] on div "GRASS" at bounding box center [96, 297] width 32 height 15
radio input "true"
radio input "false"
click at [260, 430] on button "Save" at bounding box center [306, 431] width 163 height 25
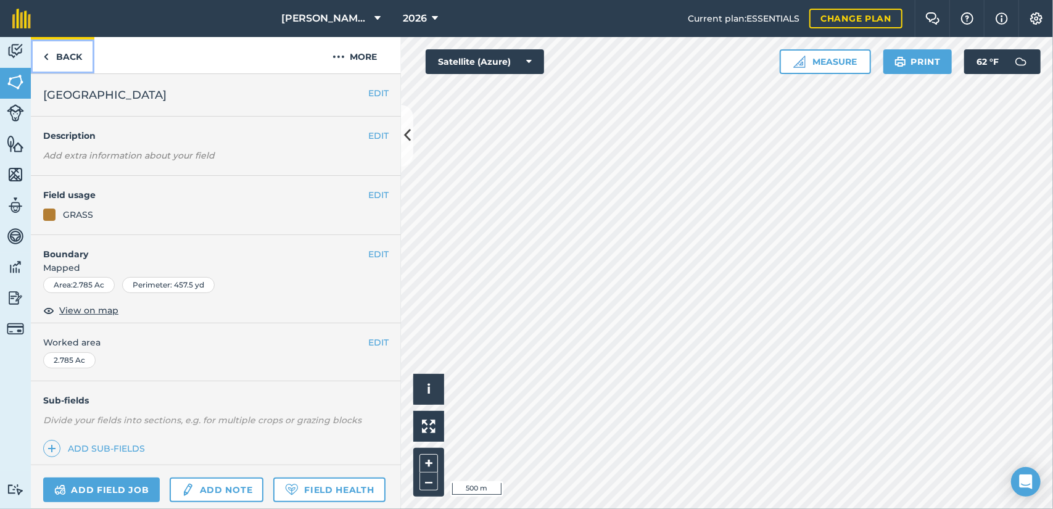
click at [83, 45] on link "Back" at bounding box center [63, 55] width 64 height 36
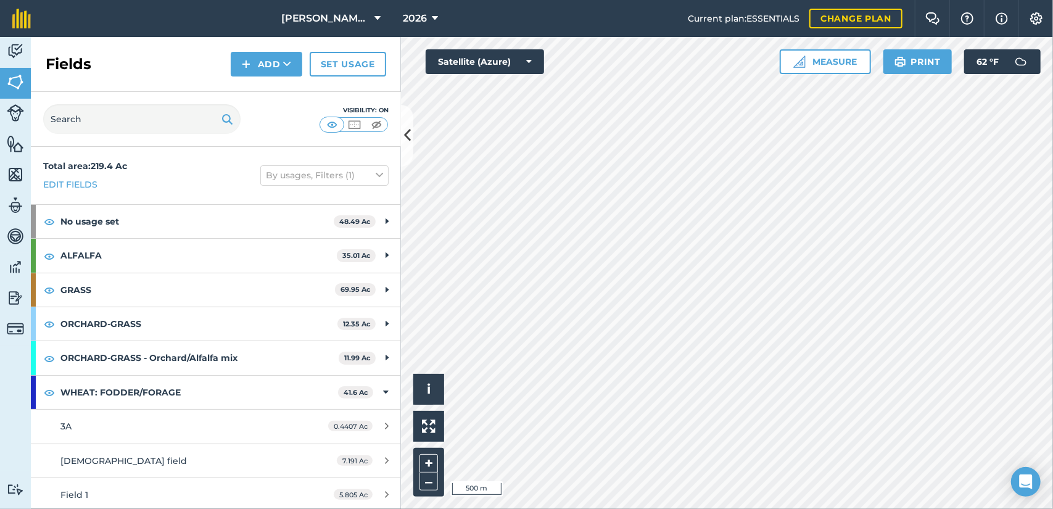
scroll to position [118, 0]
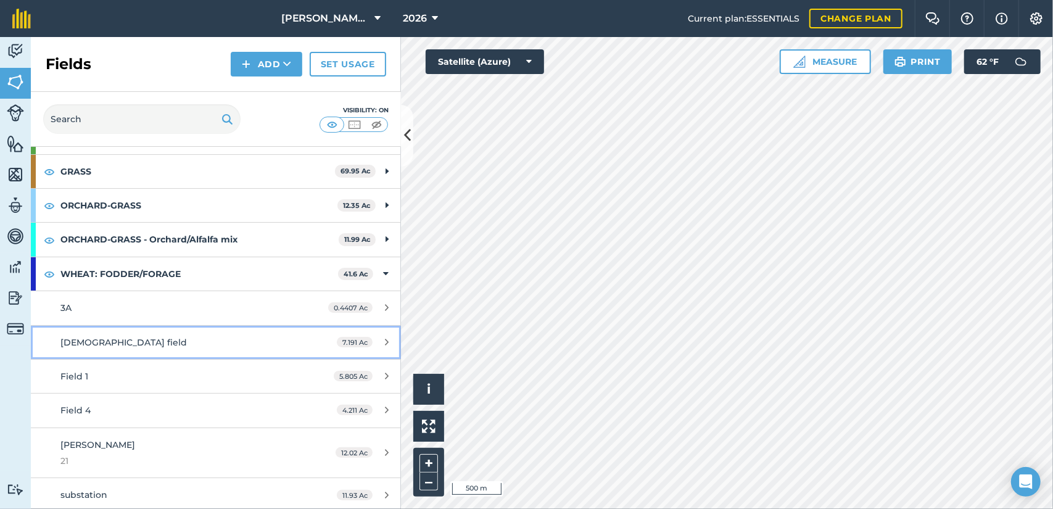
click at [272, 336] on div "[DEMOGRAPHIC_DATA] field" at bounding box center [176, 343] width 232 height 14
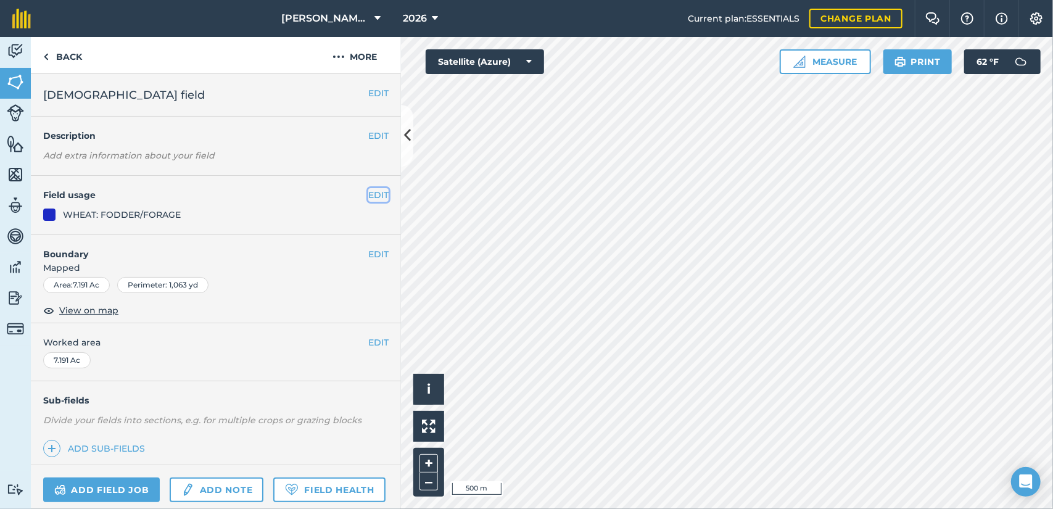
click at [368, 197] on button "EDIT" at bounding box center [378, 195] width 20 height 14
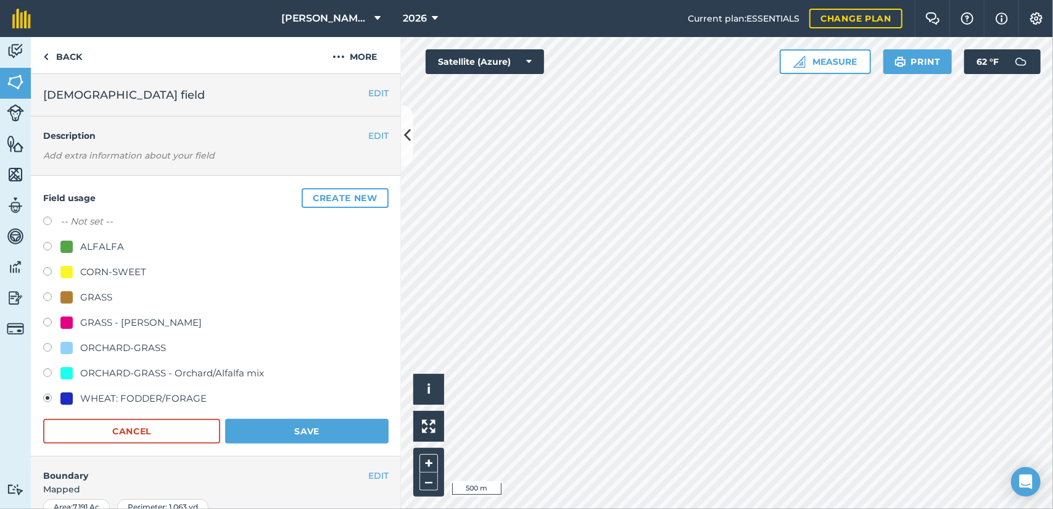
click at [94, 295] on div "GRASS" at bounding box center [96, 297] width 32 height 15
radio input "true"
radio input "false"
click at [308, 432] on button "Save" at bounding box center [306, 431] width 163 height 25
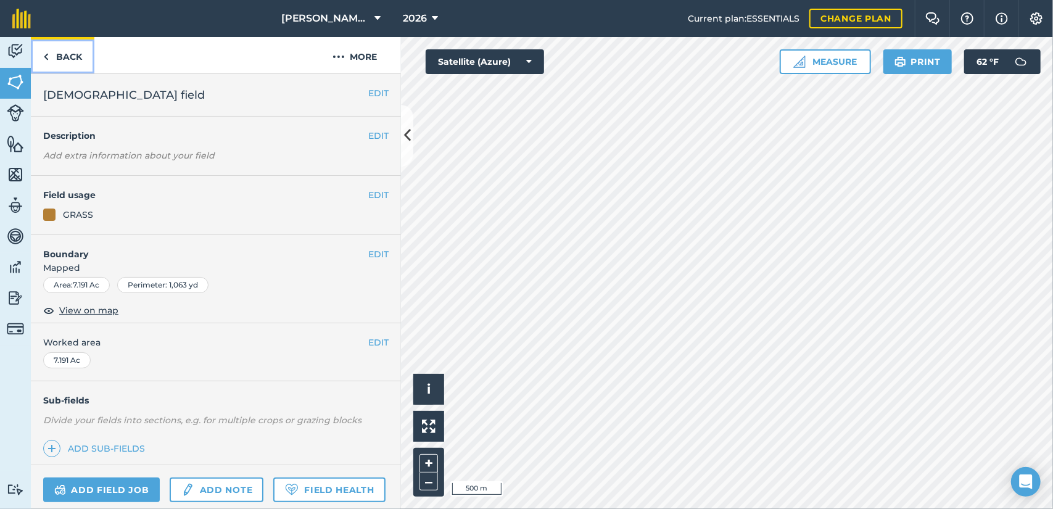
click at [68, 43] on link "Back" at bounding box center [63, 55] width 64 height 36
click at [368, 191] on button "EDIT" at bounding box center [378, 195] width 20 height 14
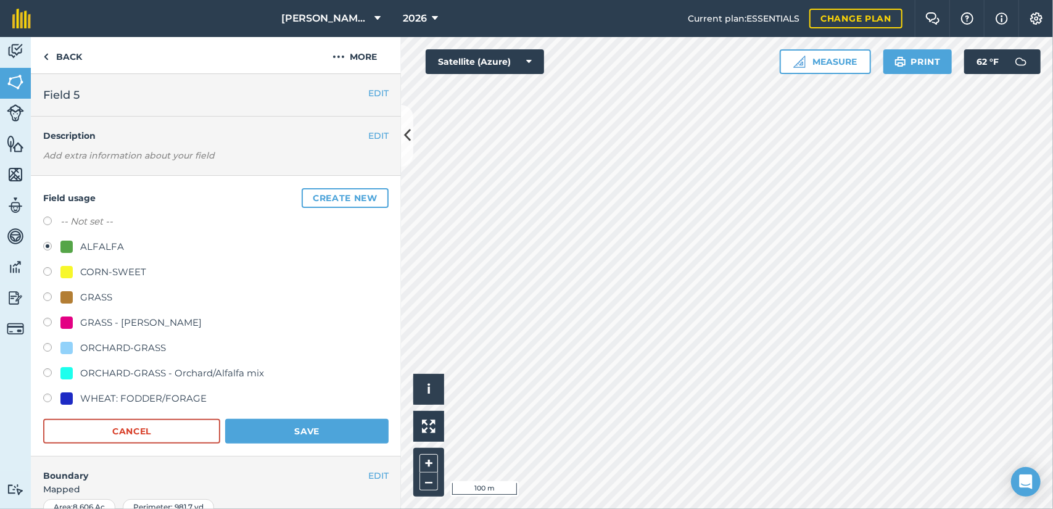
click at [158, 391] on div "WHEAT: FODDER/FORAGE" at bounding box center [143, 398] width 126 height 15
radio input "true"
radio input "false"
click at [294, 432] on button "Save" at bounding box center [306, 431] width 163 height 25
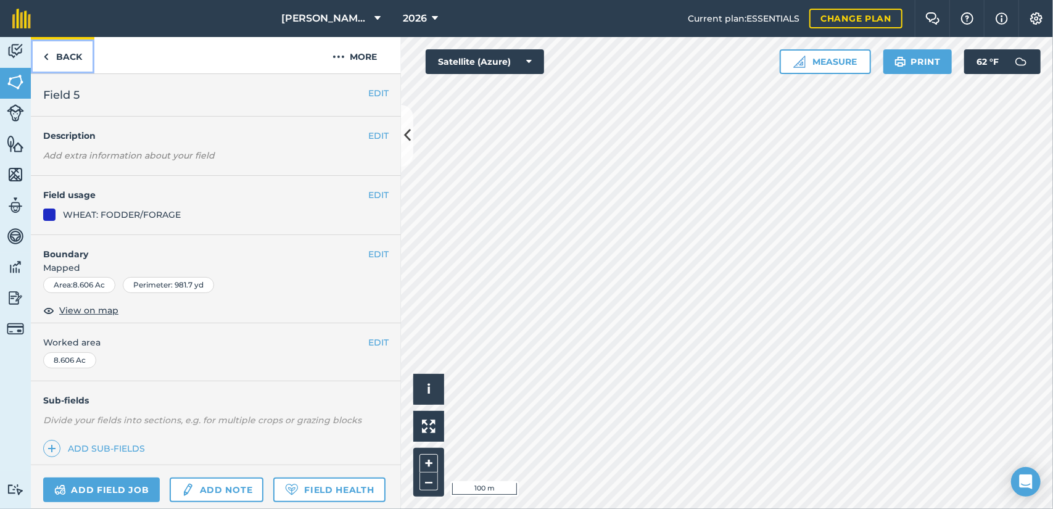
click at [86, 55] on link "Back" at bounding box center [63, 55] width 64 height 36
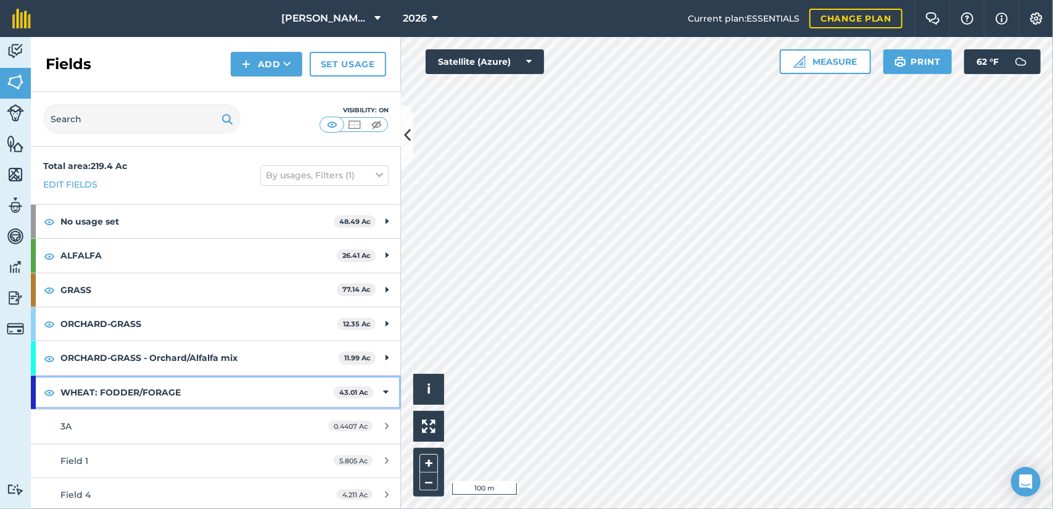
click at [234, 391] on strong "WHEAT: FODDER/FORAGE" at bounding box center [196, 392] width 273 height 33
